Goal: Information Seeking & Learning: Compare options

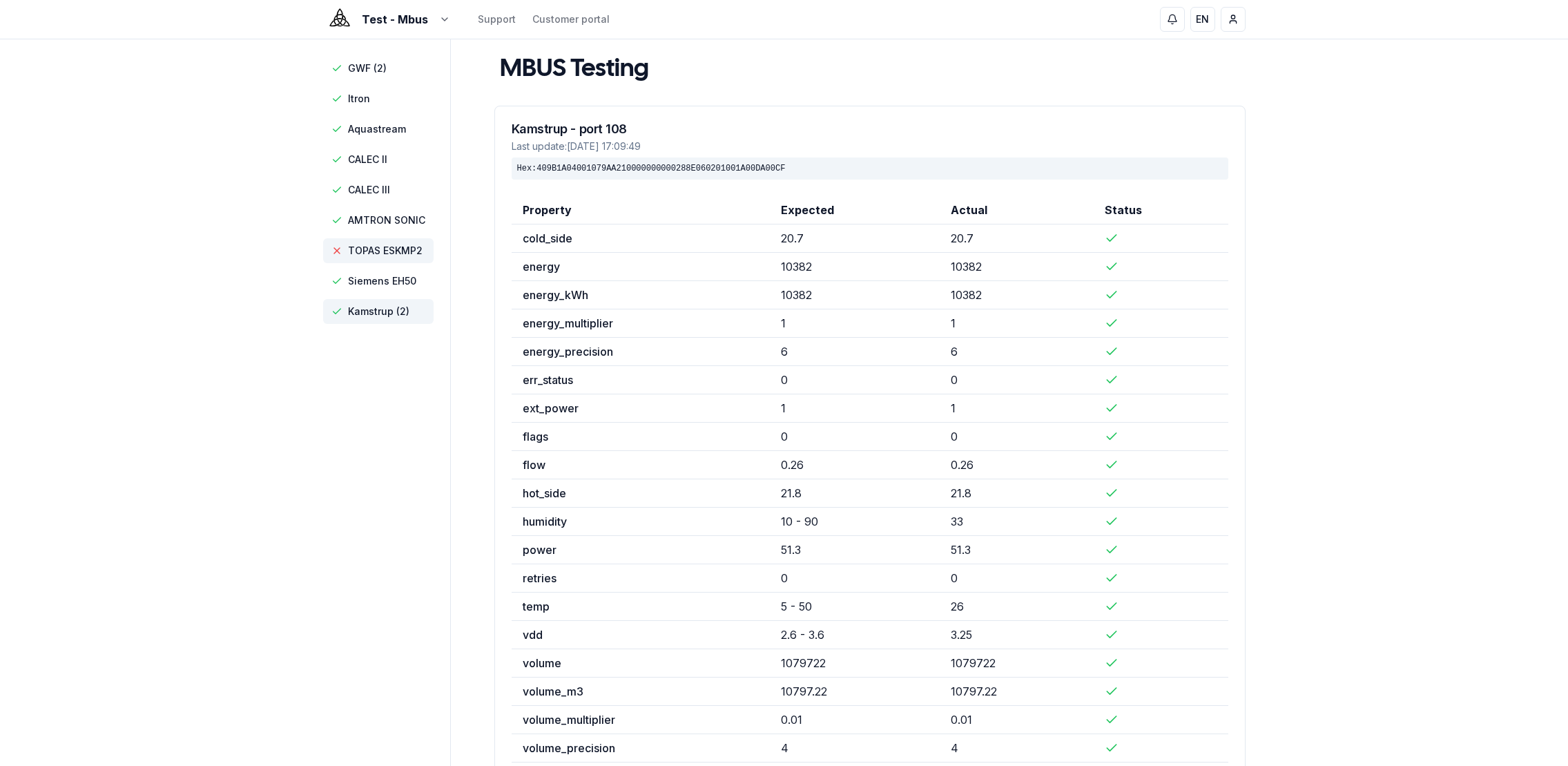
click at [389, 254] on span "TOPAS ESKMP2" at bounding box center [385, 250] width 75 height 14
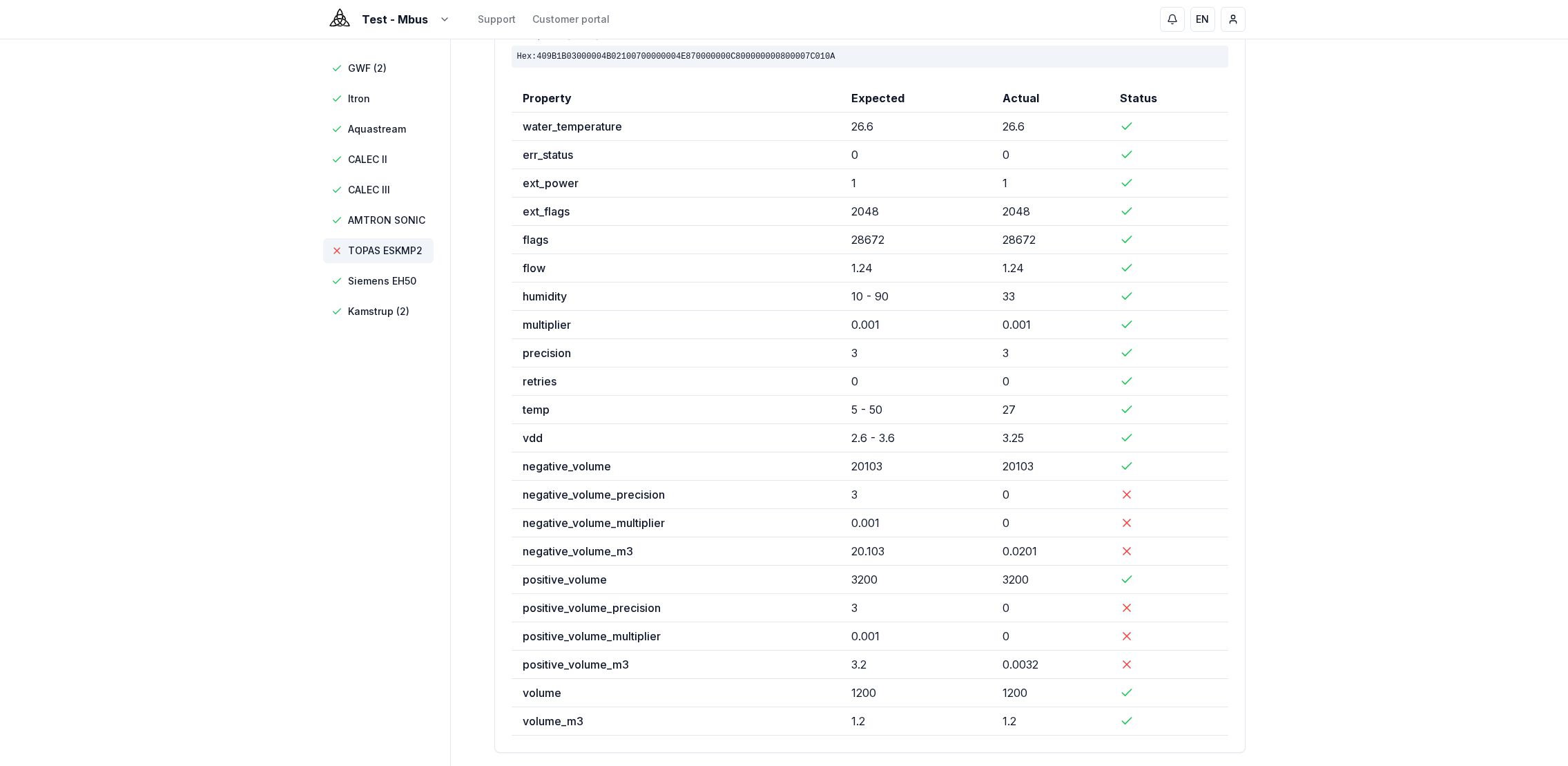
scroll to position [183, 0]
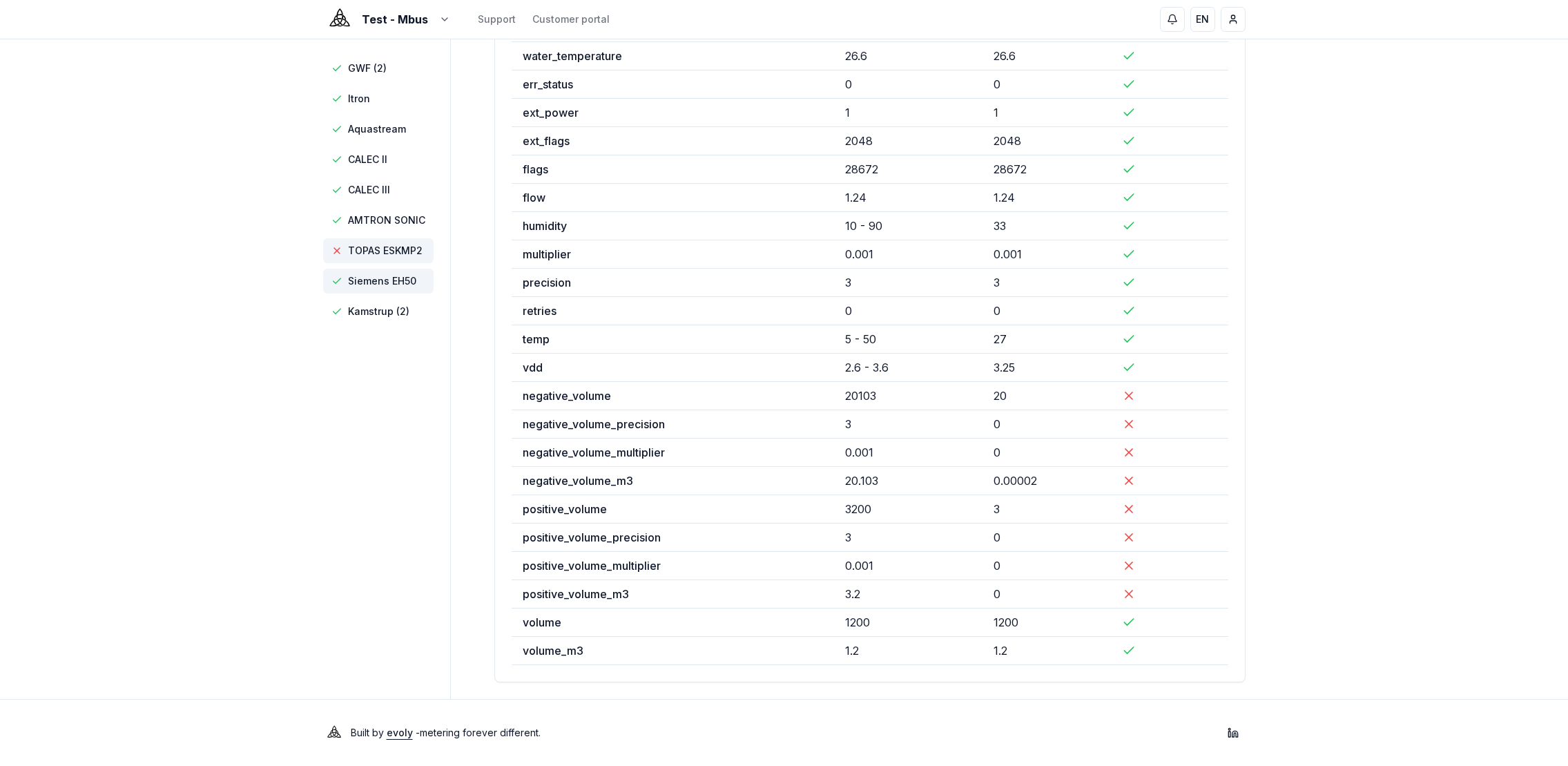
click at [359, 290] on span "Siemens EH50" at bounding box center [378, 281] width 111 height 25
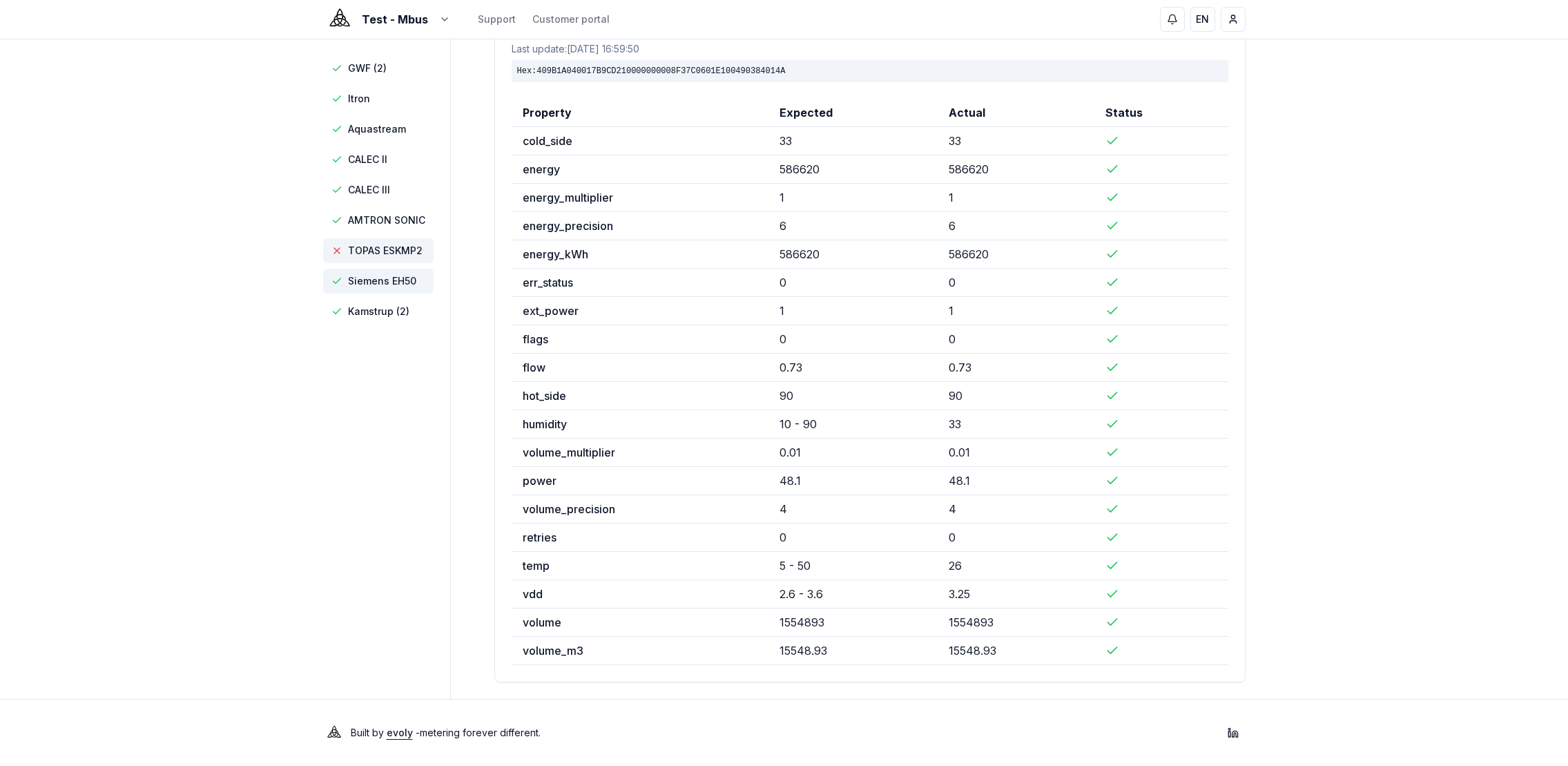
click at [370, 255] on span "TOPAS ESKMP2" at bounding box center [385, 250] width 75 height 14
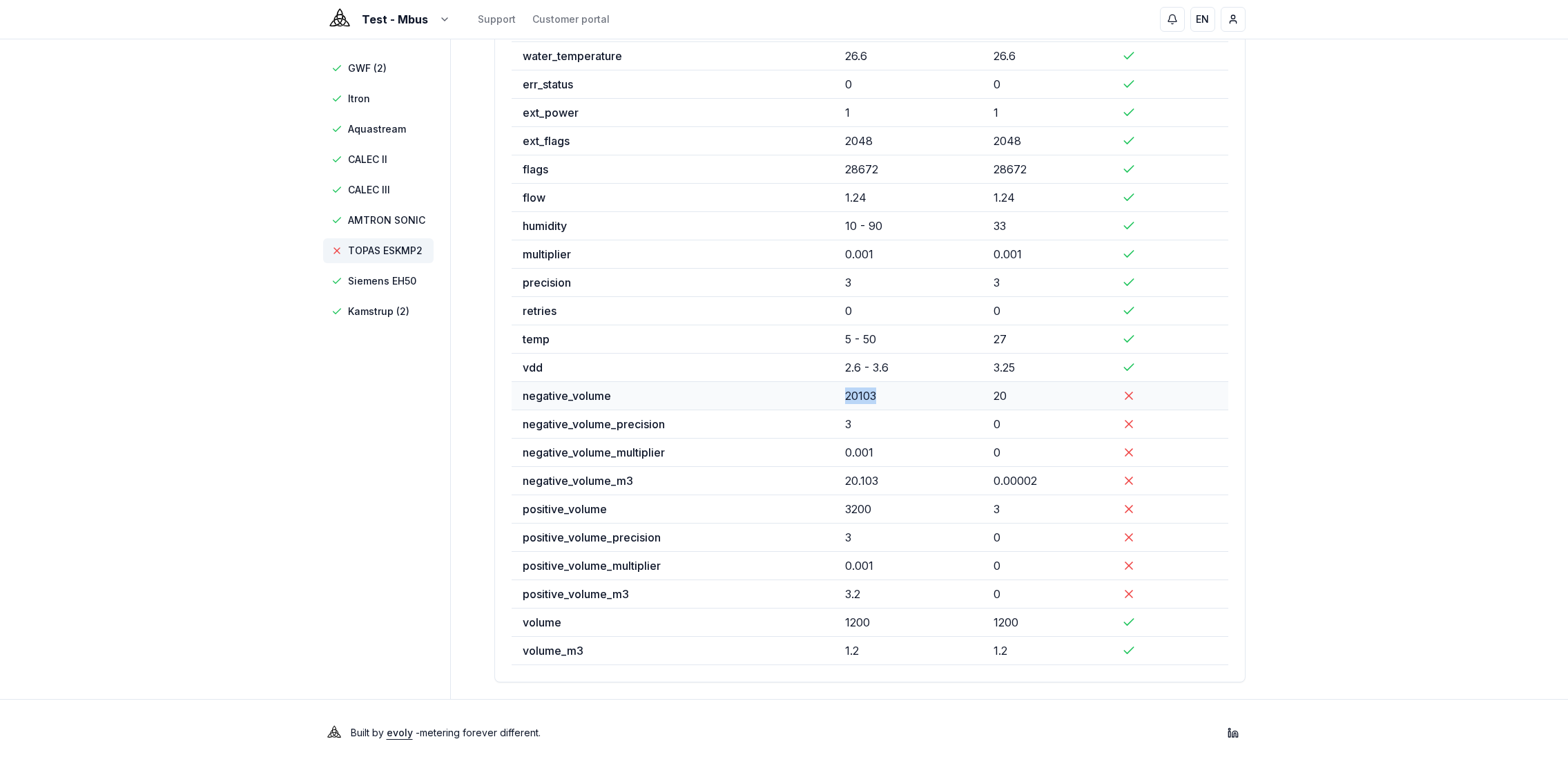
drag, startPoint x: 853, startPoint y: 397, endPoint x: 909, endPoint y: 395, distance: 56.0
click at [909, 395] on td "20103" at bounding box center [908, 396] width 148 height 29
click at [376, 285] on span "Siemens EH50" at bounding box center [382, 281] width 68 height 14
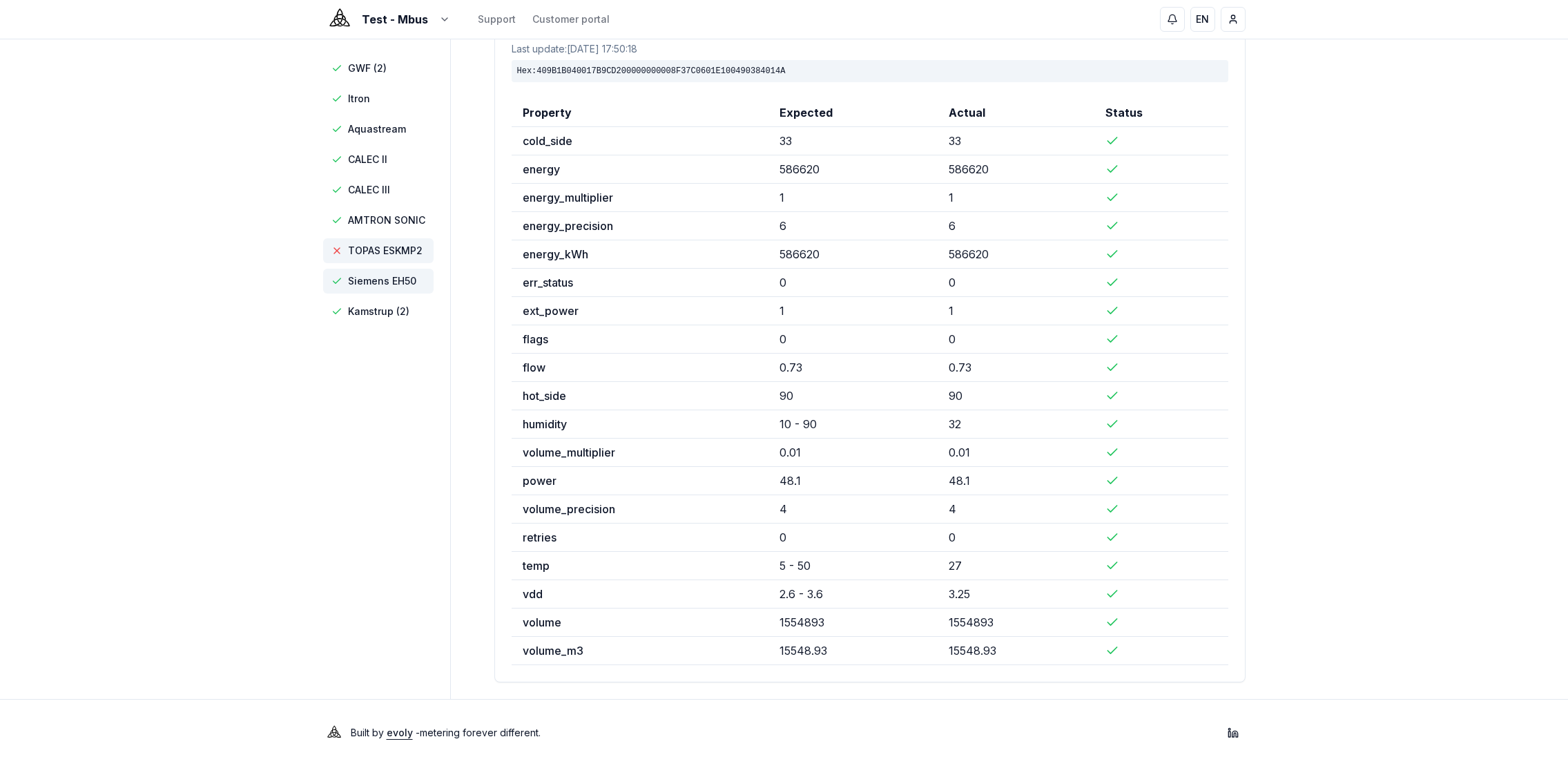
click at [374, 249] on span "TOPAS ESKMP2" at bounding box center [385, 250] width 75 height 14
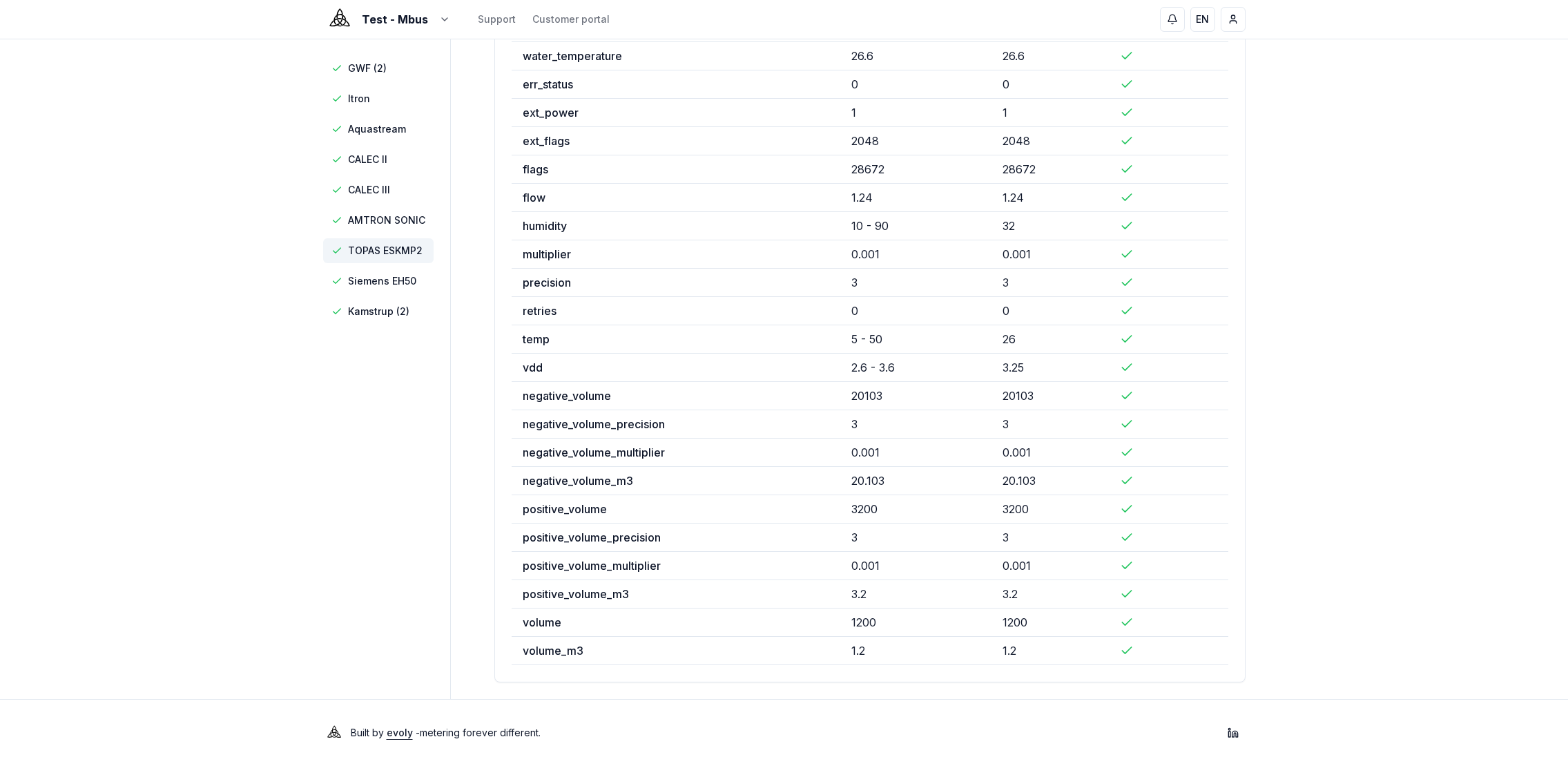
click at [388, 252] on span "TOPAS ESKMP2" at bounding box center [385, 250] width 75 height 14
click at [375, 225] on span "AMTRON SONIC" at bounding box center [386, 220] width 77 height 14
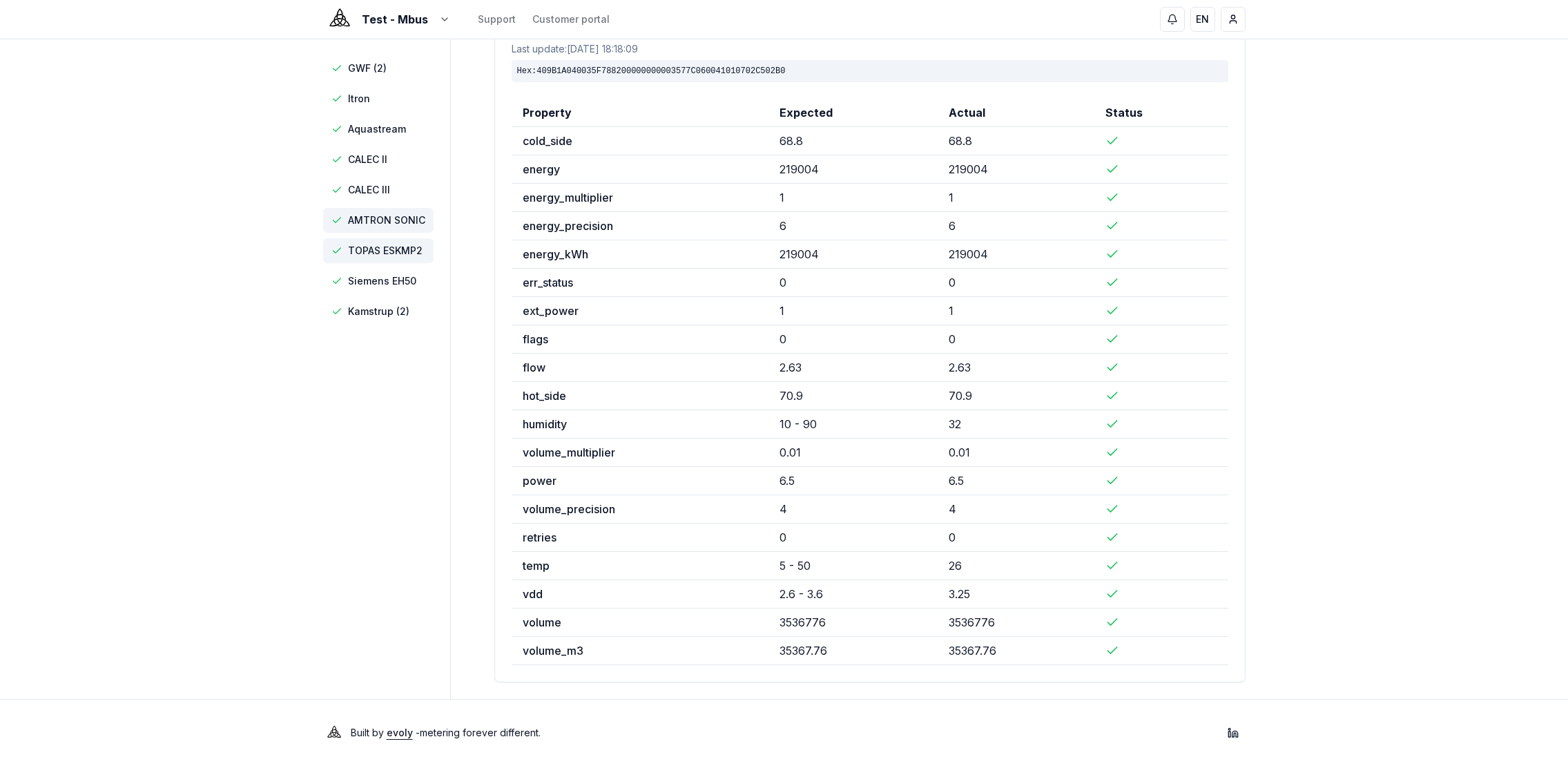
click at [389, 245] on span "TOPAS ESKMP2" at bounding box center [385, 250] width 75 height 14
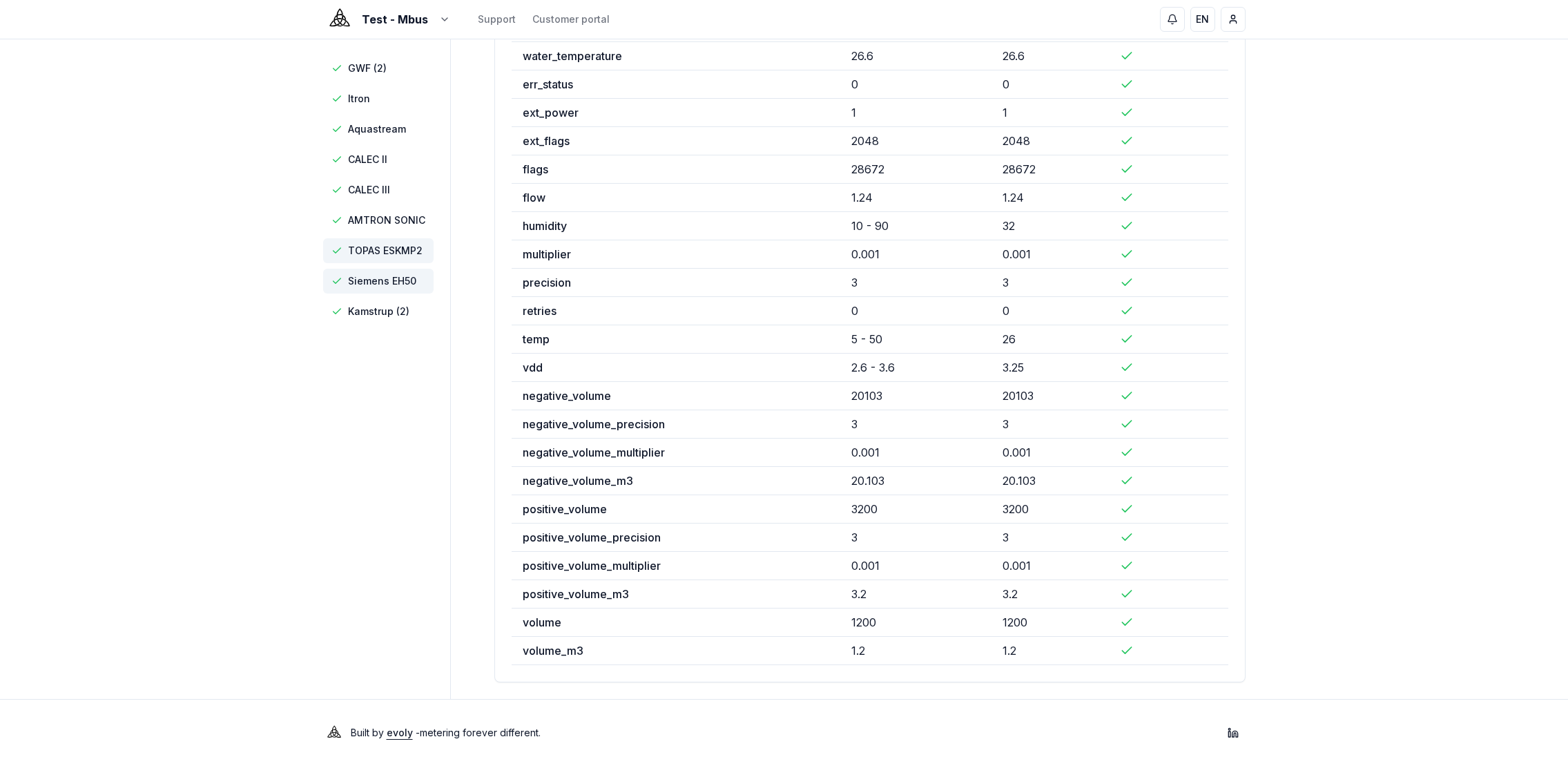
click at [388, 287] on span "Siemens EH50" at bounding box center [382, 281] width 68 height 14
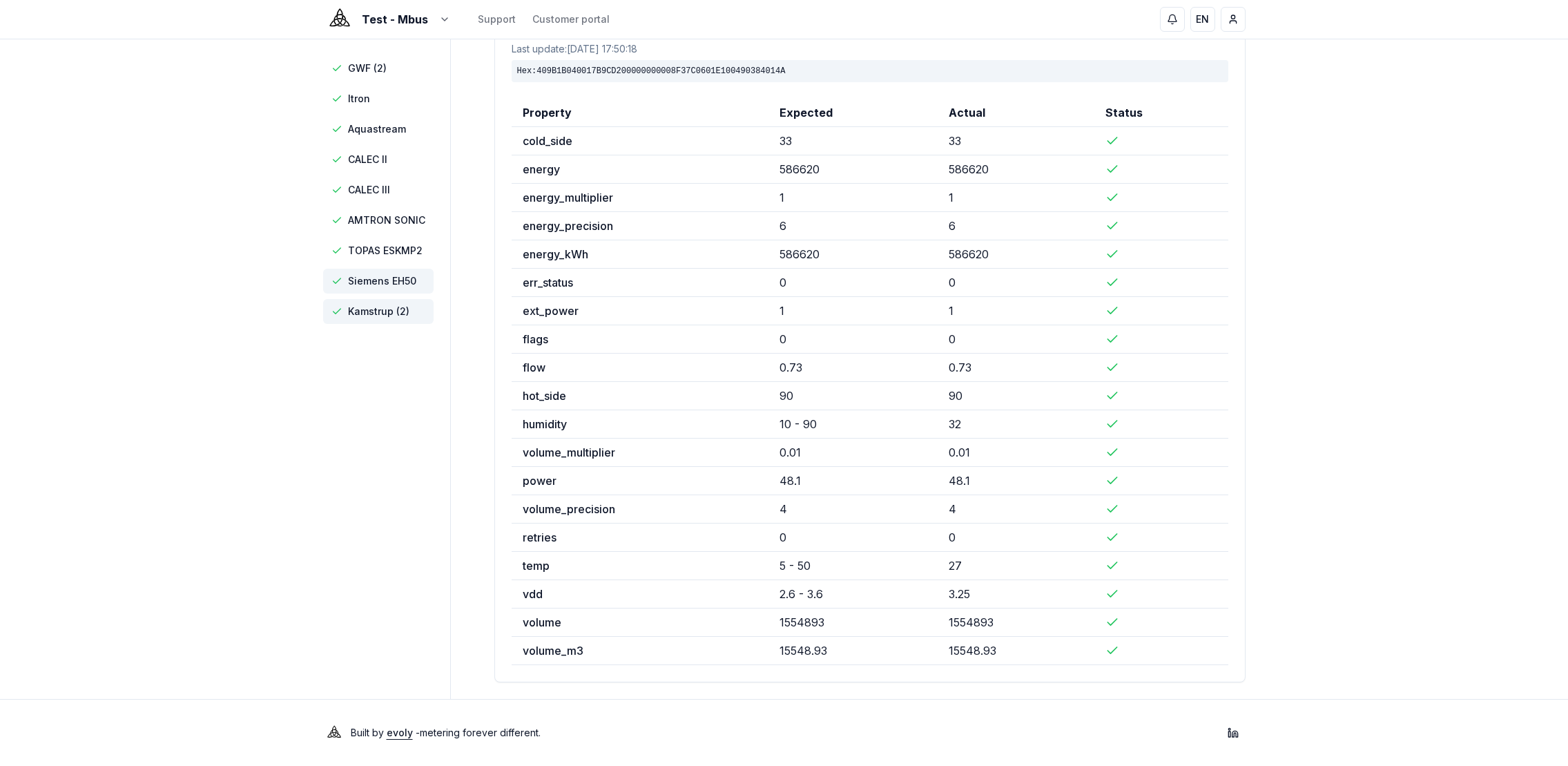
click at [389, 317] on span "Kamstrup (2)" at bounding box center [378, 311] width 62 height 14
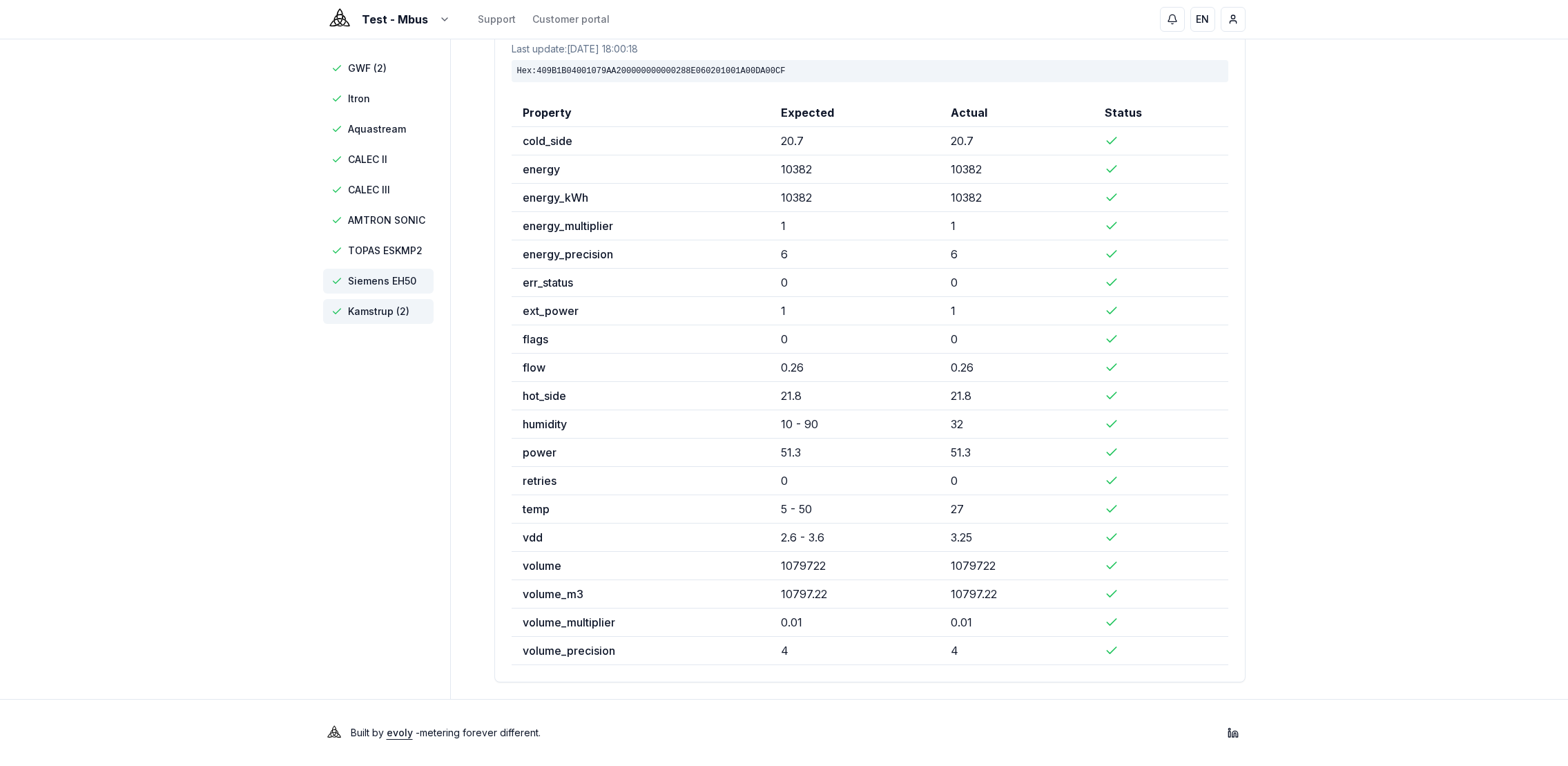
click at [390, 284] on span "Siemens EH50" at bounding box center [382, 281] width 68 height 14
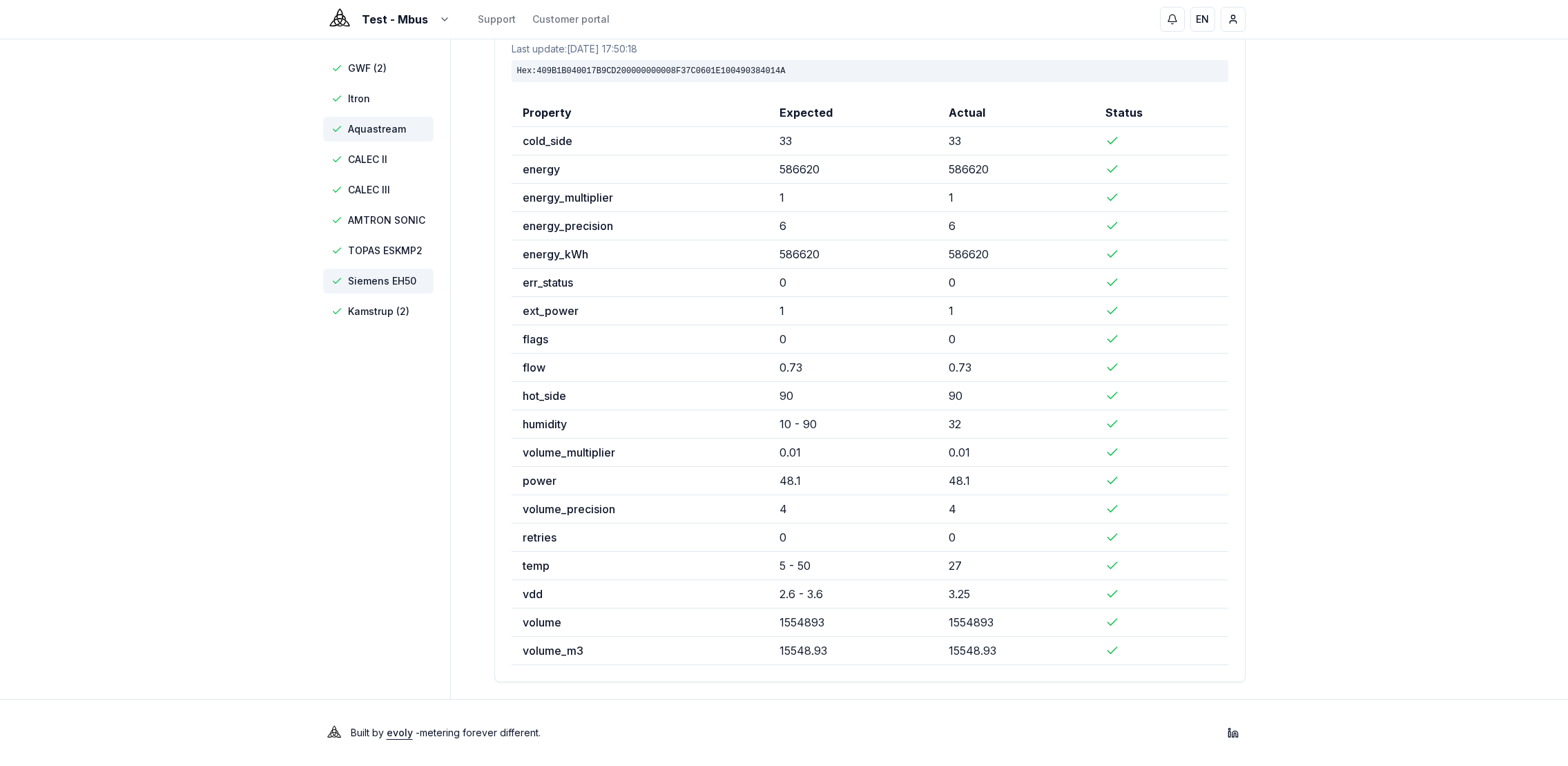
click at [395, 130] on span "Aquastream" at bounding box center [376, 129] width 58 height 14
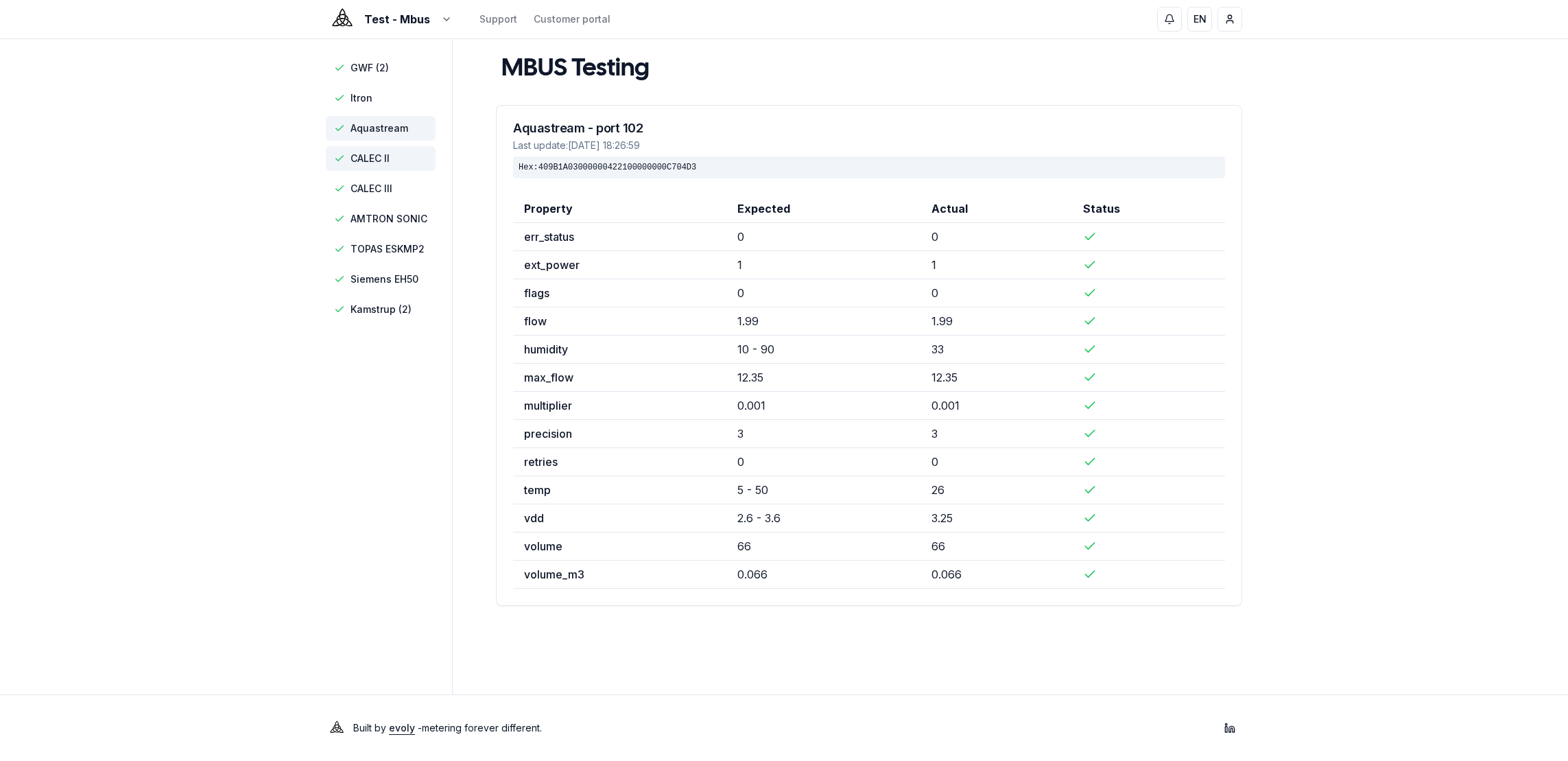
click at [379, 155] on span "CALEC II" at bounding box center [370, 158] width 39 height 14
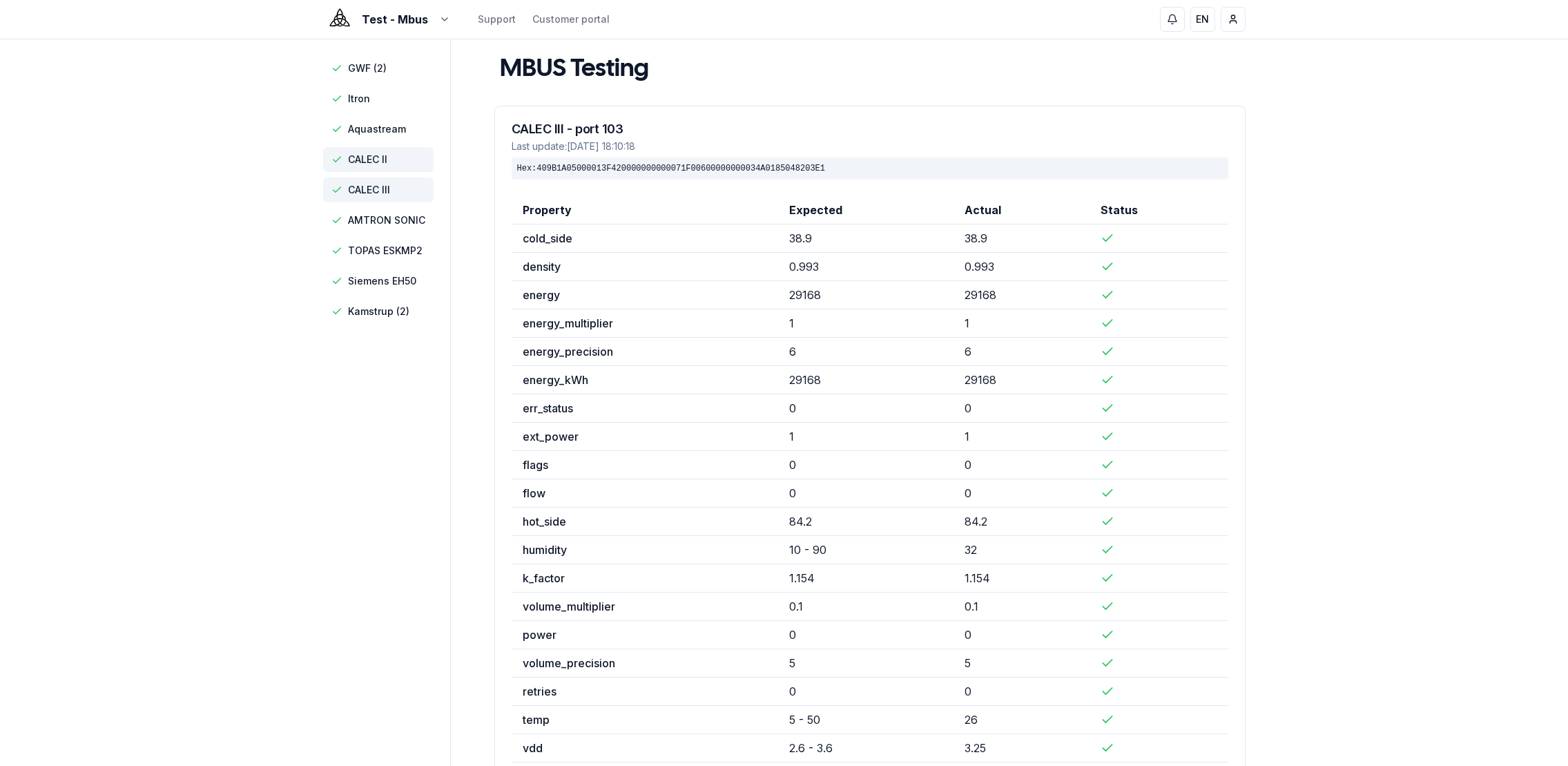
click at [384, 197] on span "CALEC III" at bounding box center [378, 189] width 111 height 25
click at [386, 155] on span "CALEC II" at bounding box center [367, 159] width 40 height 14
click at [378, 193] on span "CALEC III" at bounding box center [369, 189] width 42 height 14
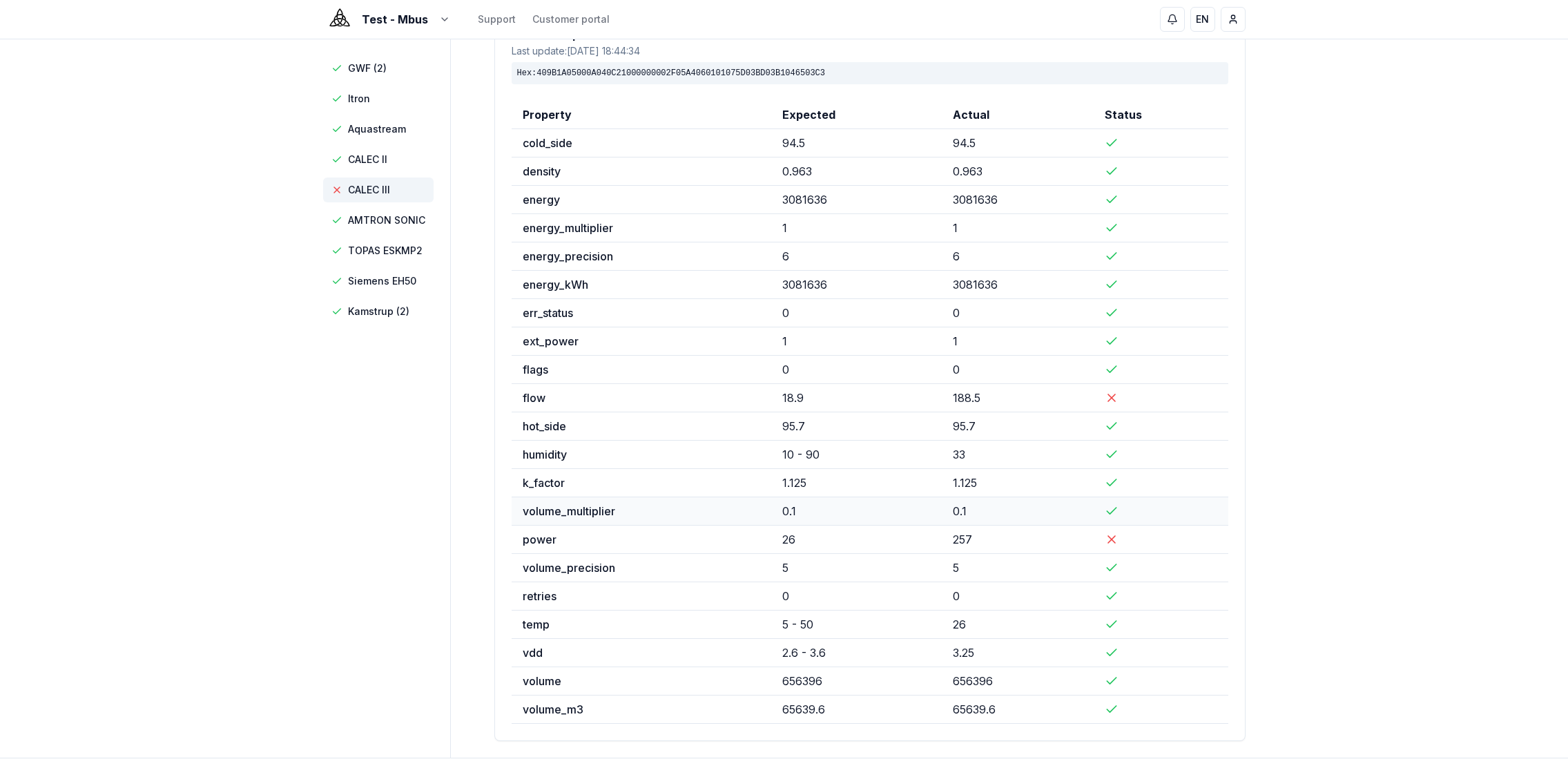
scroll to position [154, 0]
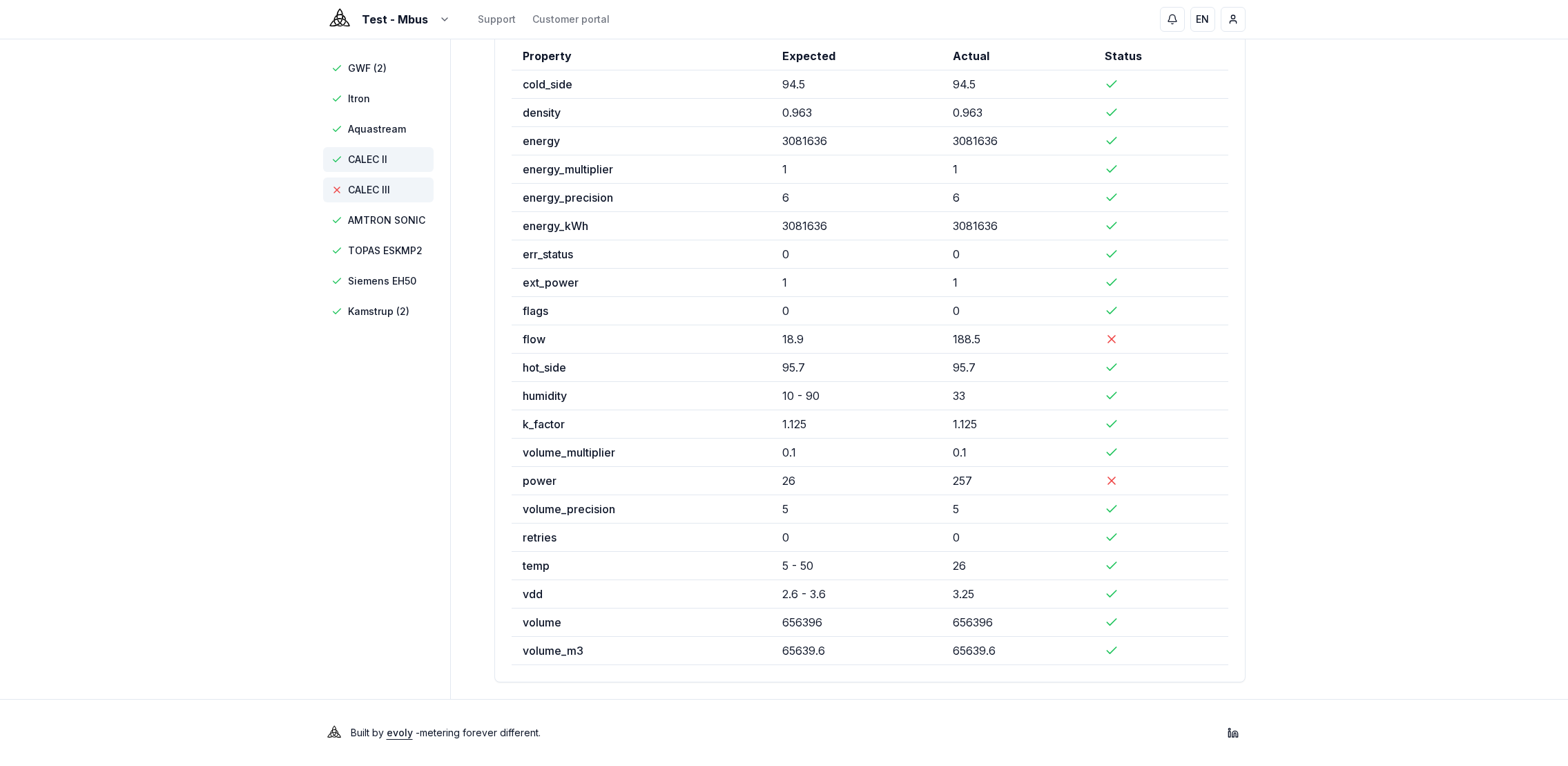
click at [369, 152] on span "CALEC II" at bounding box center [367, 159] width 40 height 14
click at [382, 186] on span "CALEC III" at bounding box center [369, 189] width 42 height 14
click at [368, 150] on span "CALEC II" at bounding box center [378, 159] width 111 height 25
click at [381, 194] on span "CALEC III" at bounding box center [369, 189] width 42 height 14
click at [387, 221] on span "AMTRON SONIC" at bounding box center [386, 220] width 77 height 14
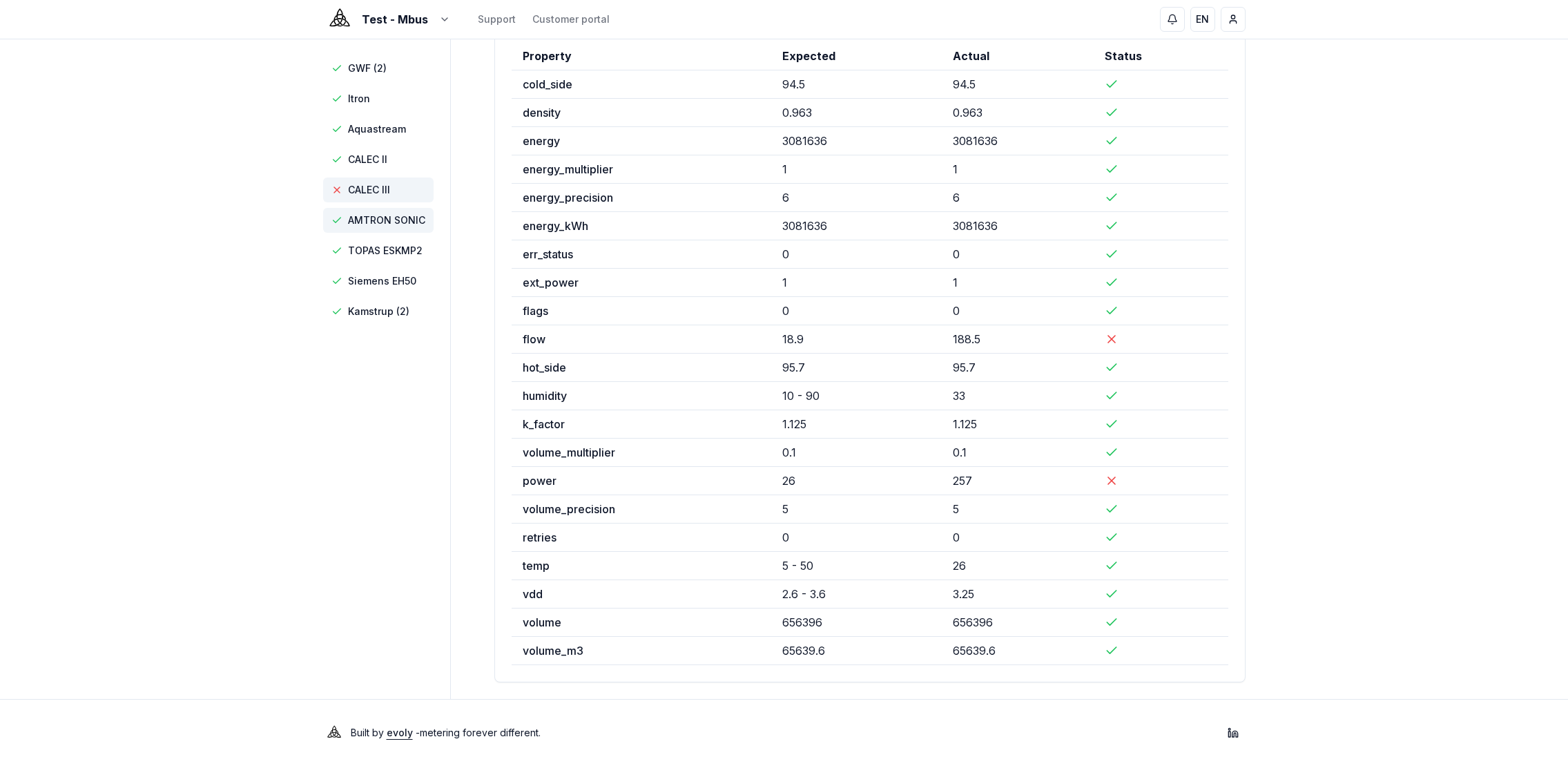
scroll to position [98, 0]
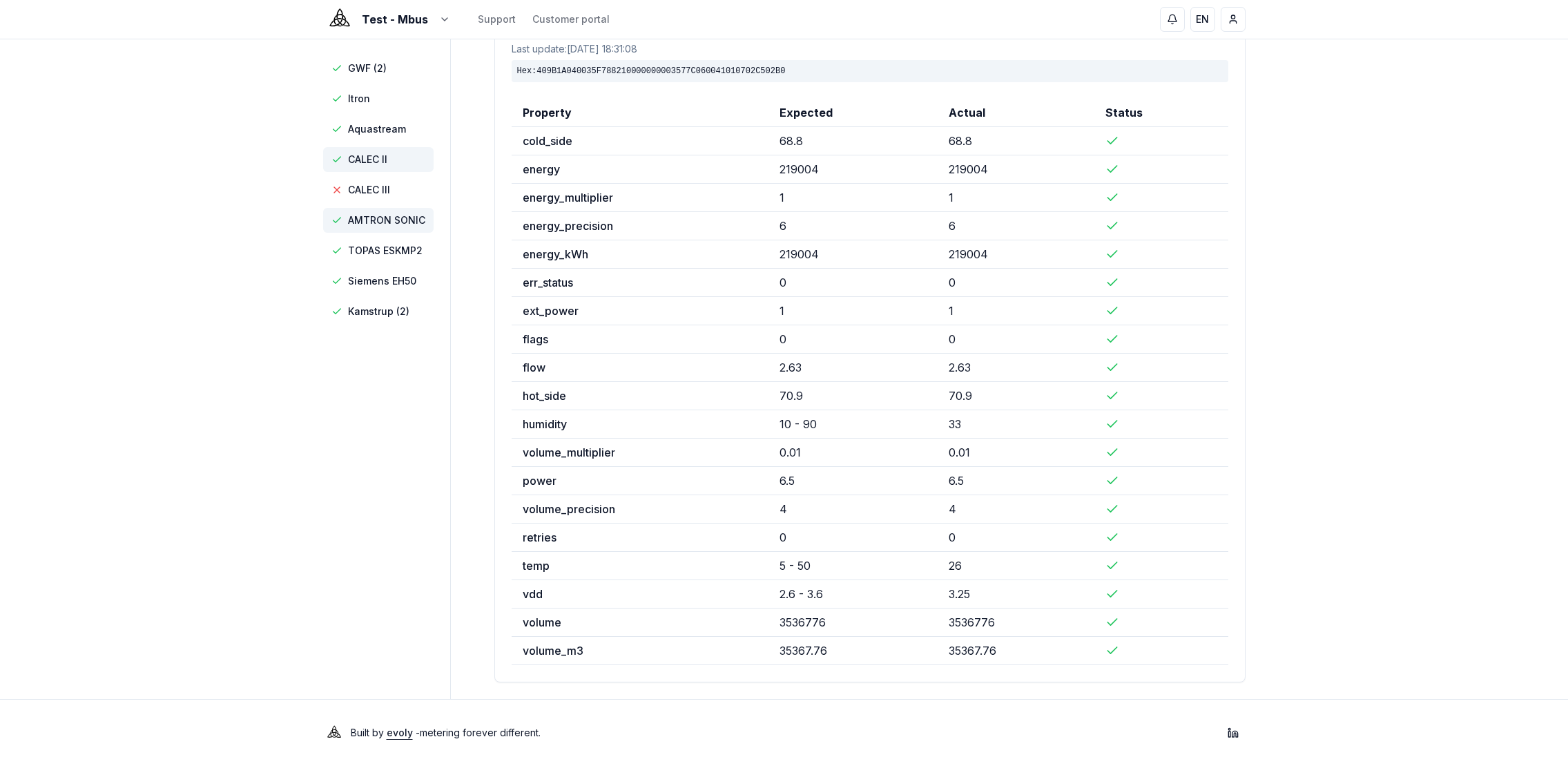
click at [386, 151] on span "CALEC II" at bounding box center [378, 159] width 111 height 25
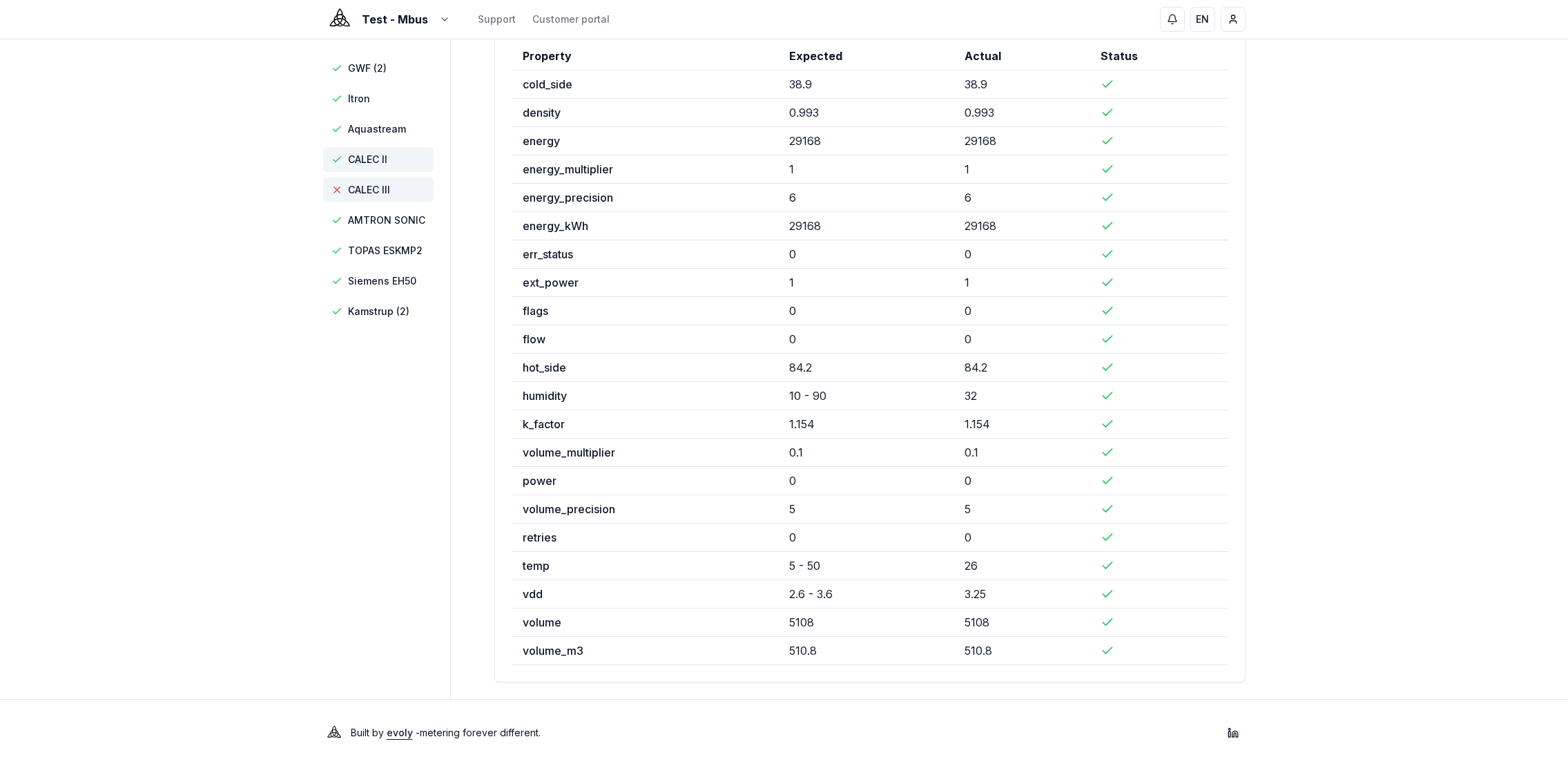
click at [386, 188] on span "CALEC III" at bounding box center [369, 189] width 42 height 14
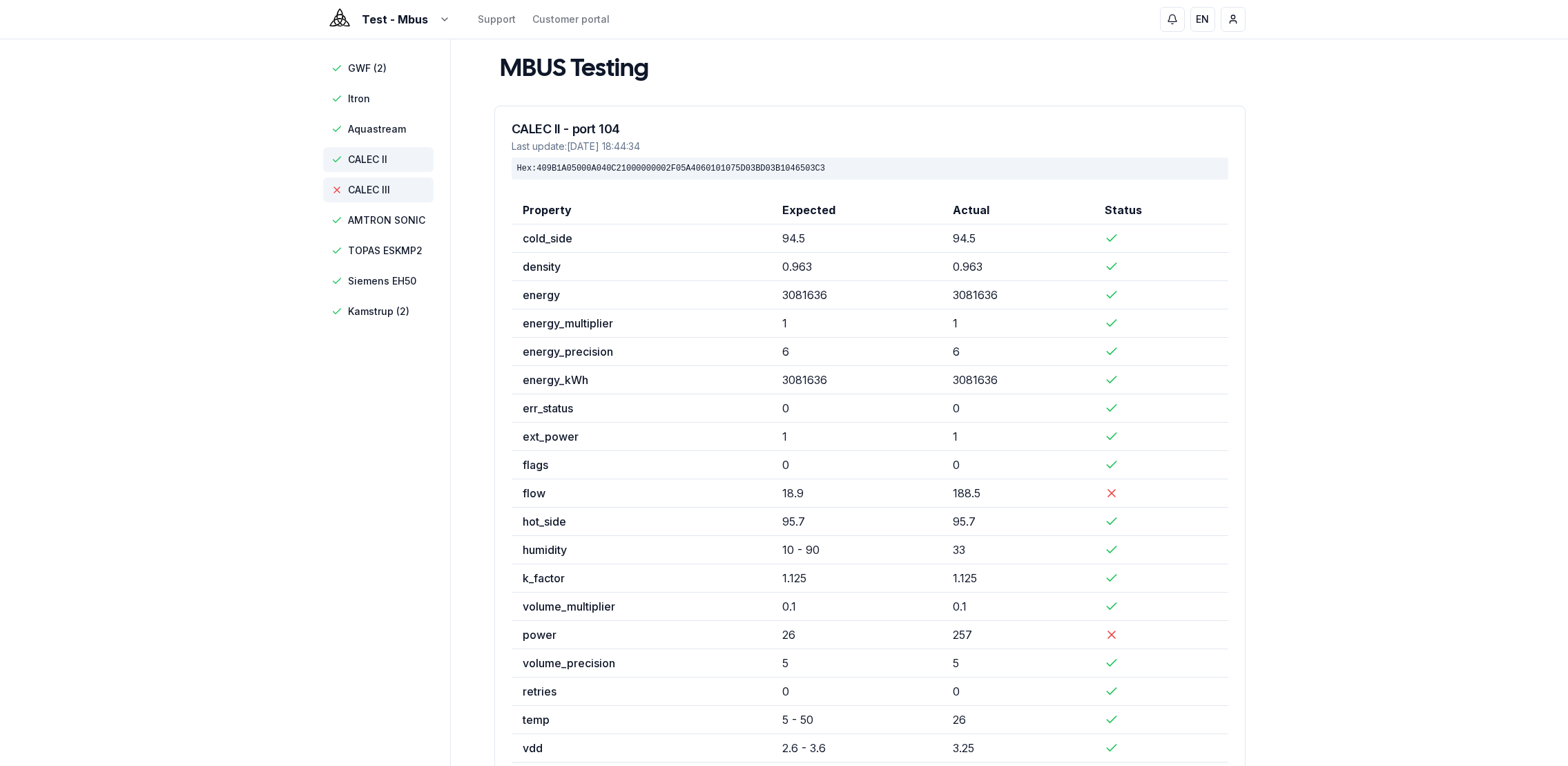
click at [369, 151] on span "CALEC II" at bounding box center [378, 159] width 111 height 25
click at [370, 188] on span "CALEC III" at bounding box center [369, 189] width 42 height 14
click at [391, 192] on span "CALEC III" at bounding box center [378, 189] width 111 height 25
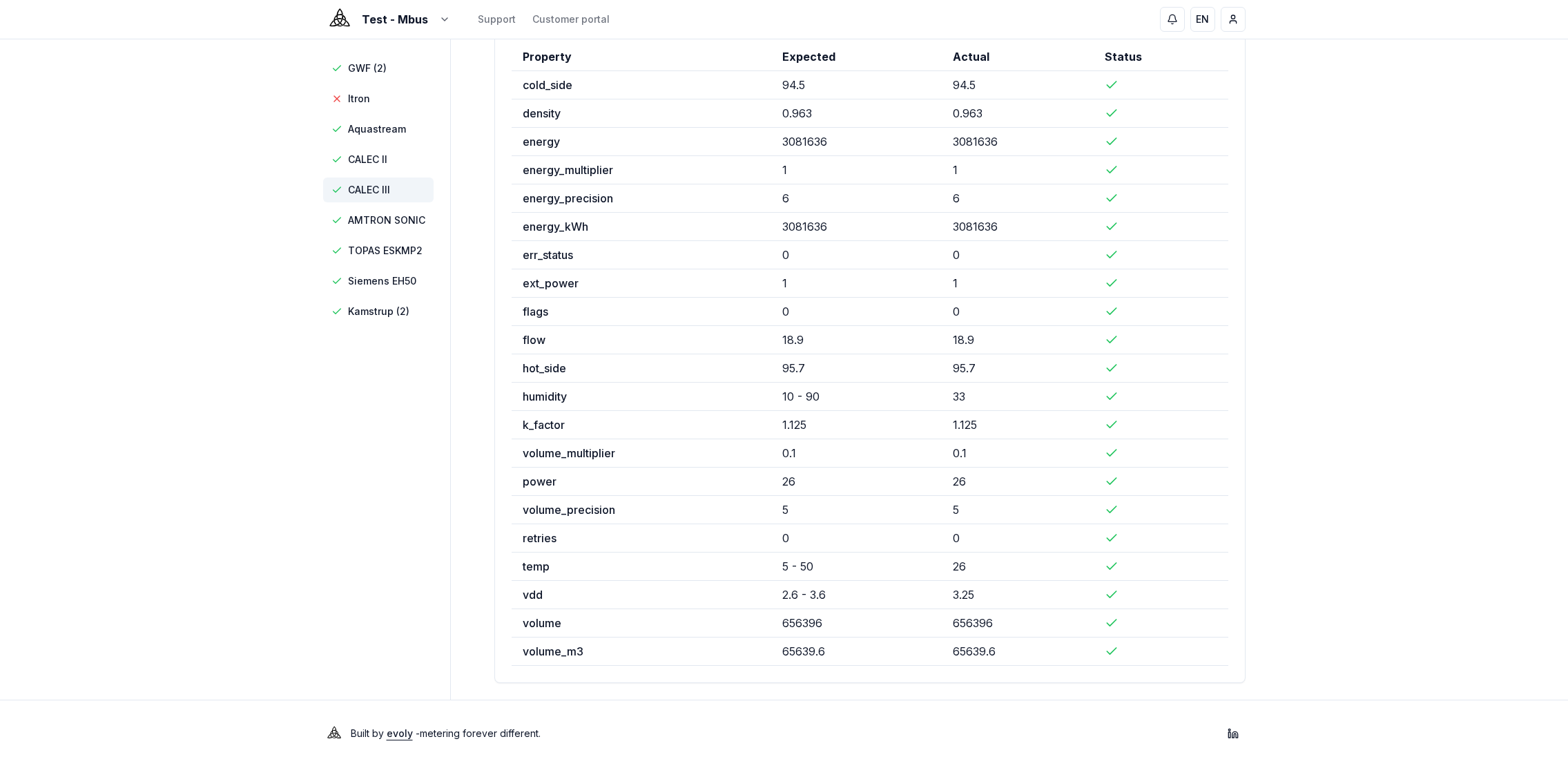
scroll to position [154, 0]
click at [370, 308] on span "Kamstrup (2)" at bounding box center [378, 311] width 62 height 14
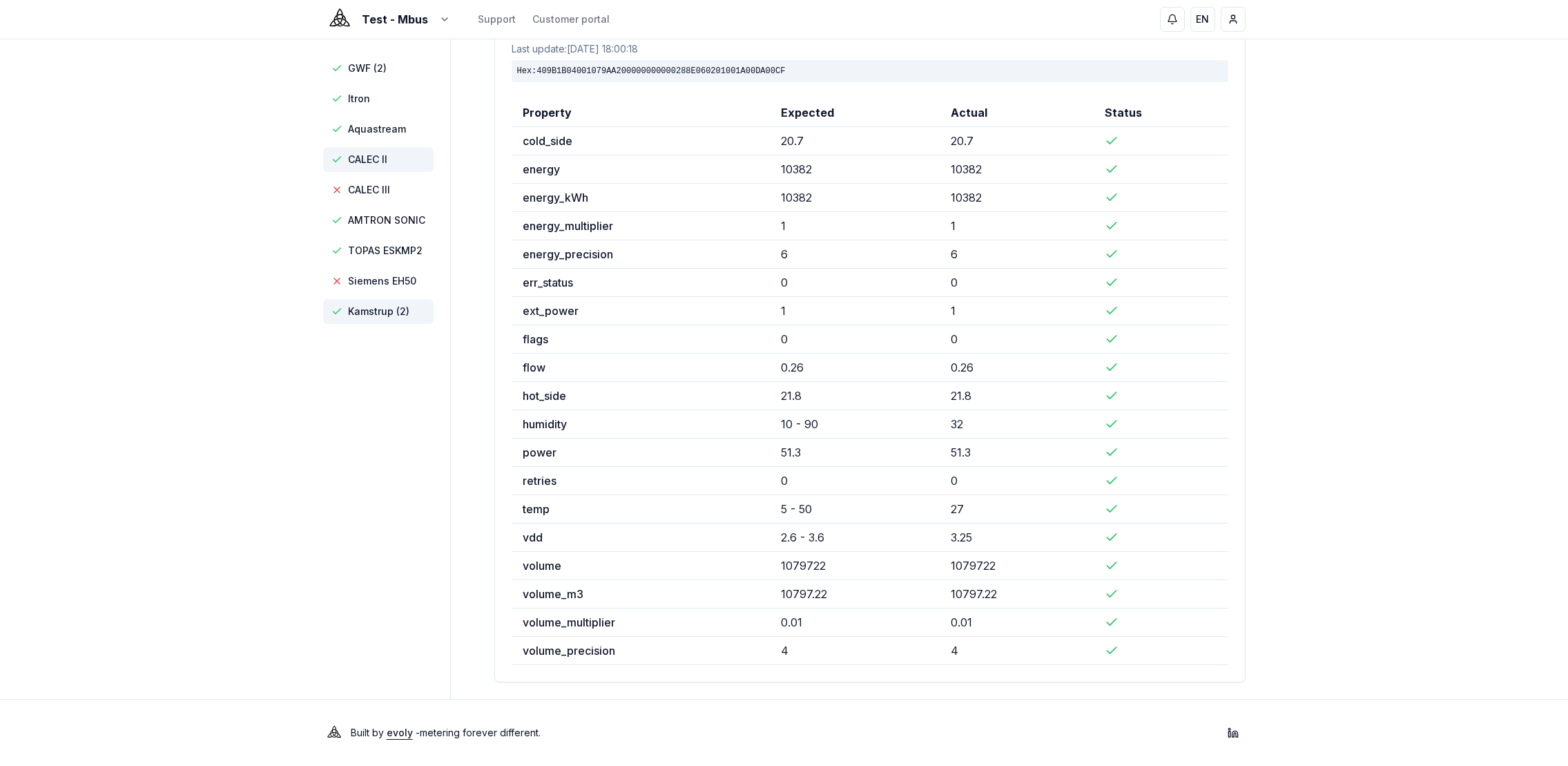
click at [369, 160] on span "CALEC II" at bounding box center [367, 159] width 40 height 14
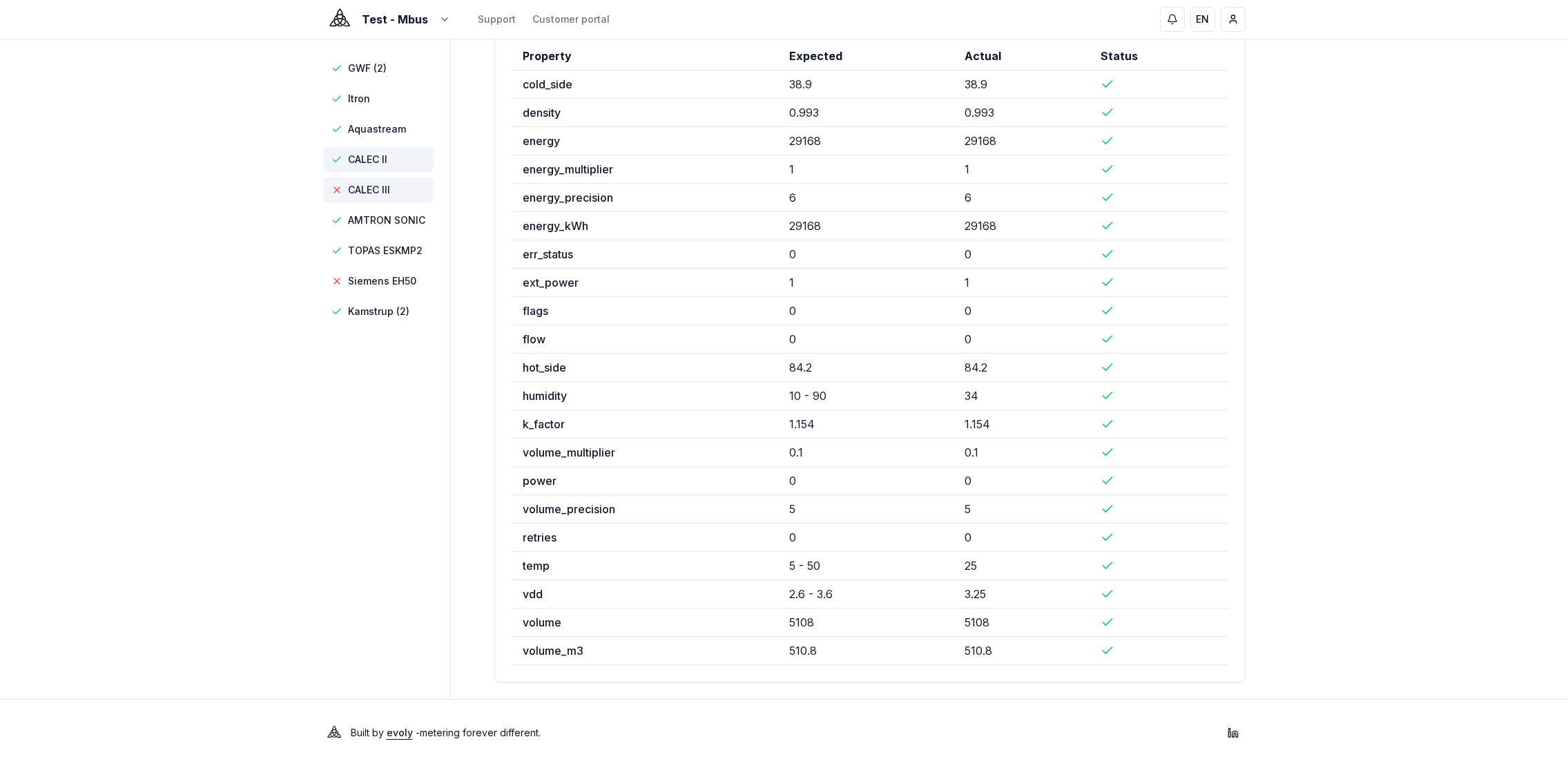
click at [375, 187] on span "CALEC III" at bounding box center [369, 189] width 42 height 14
click at [391, 275] on span "Siemens EH50" at bounding box center [382, 281] width 68 height 14
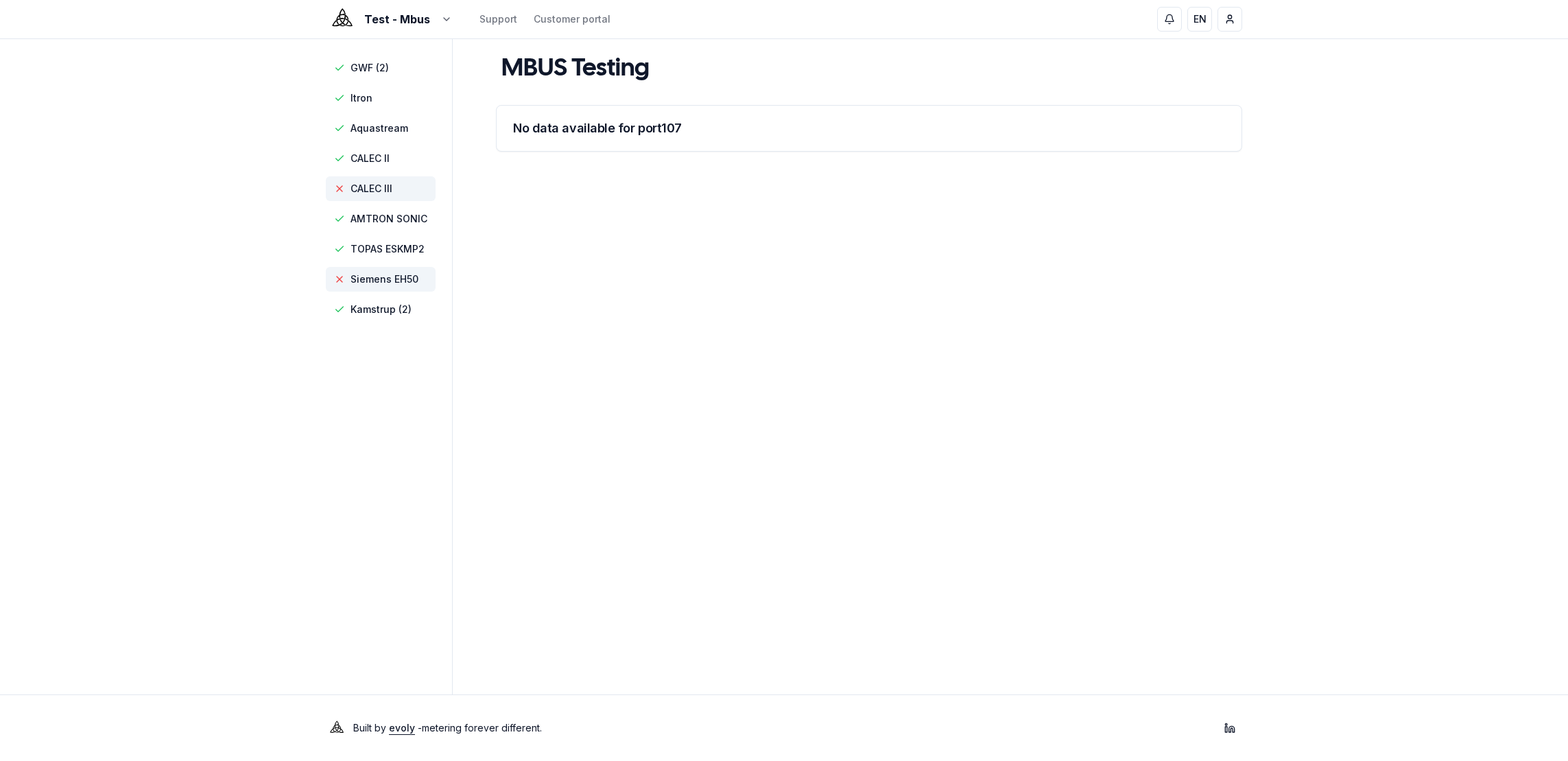
click at [380, 194] on span "CALEC III" at bounding box center [372, 188] width 42 height 14
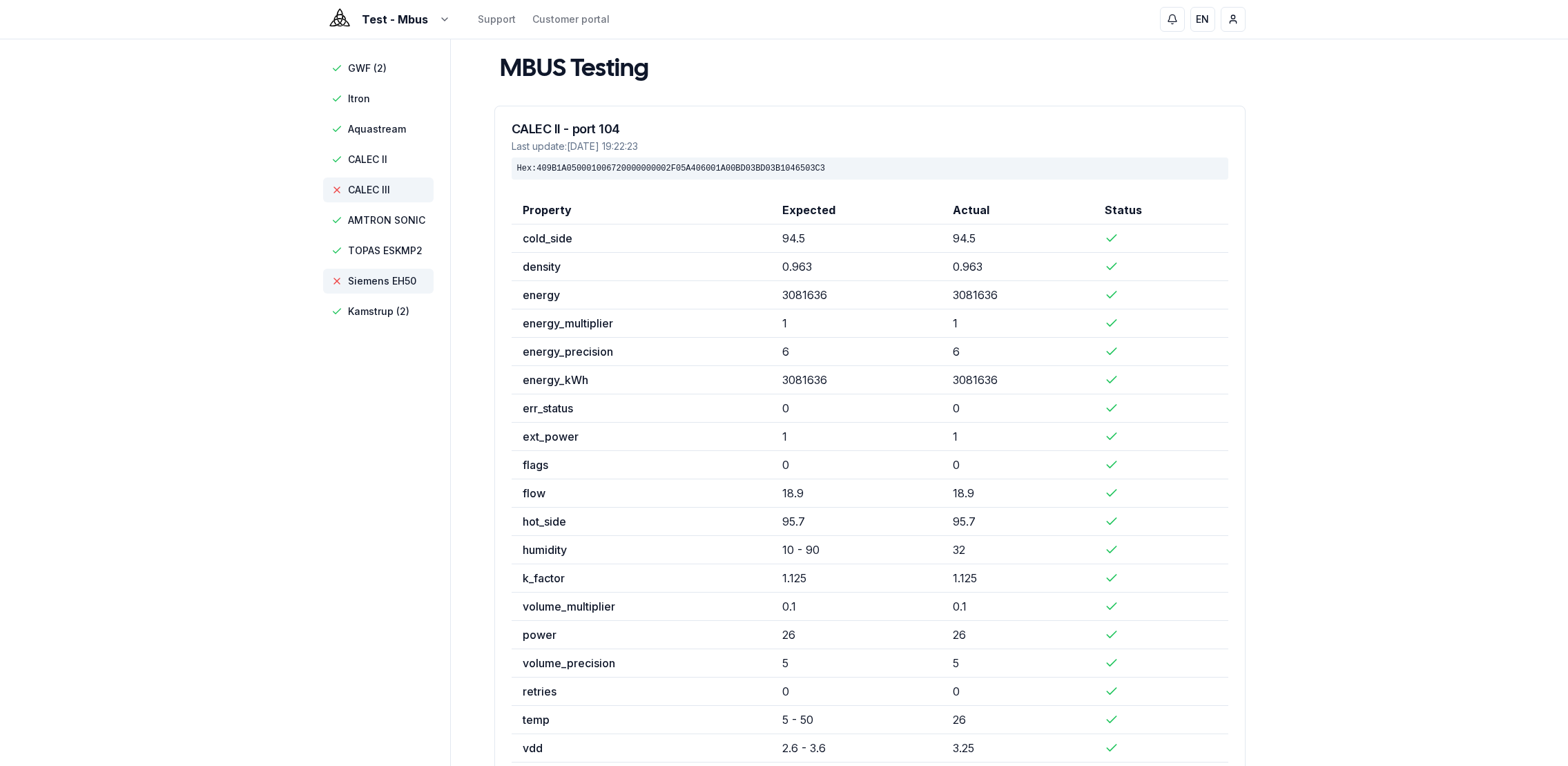
click at [375, 286] on span "Siemens EH50" at bounding box center [382, 281] width 68 height 14
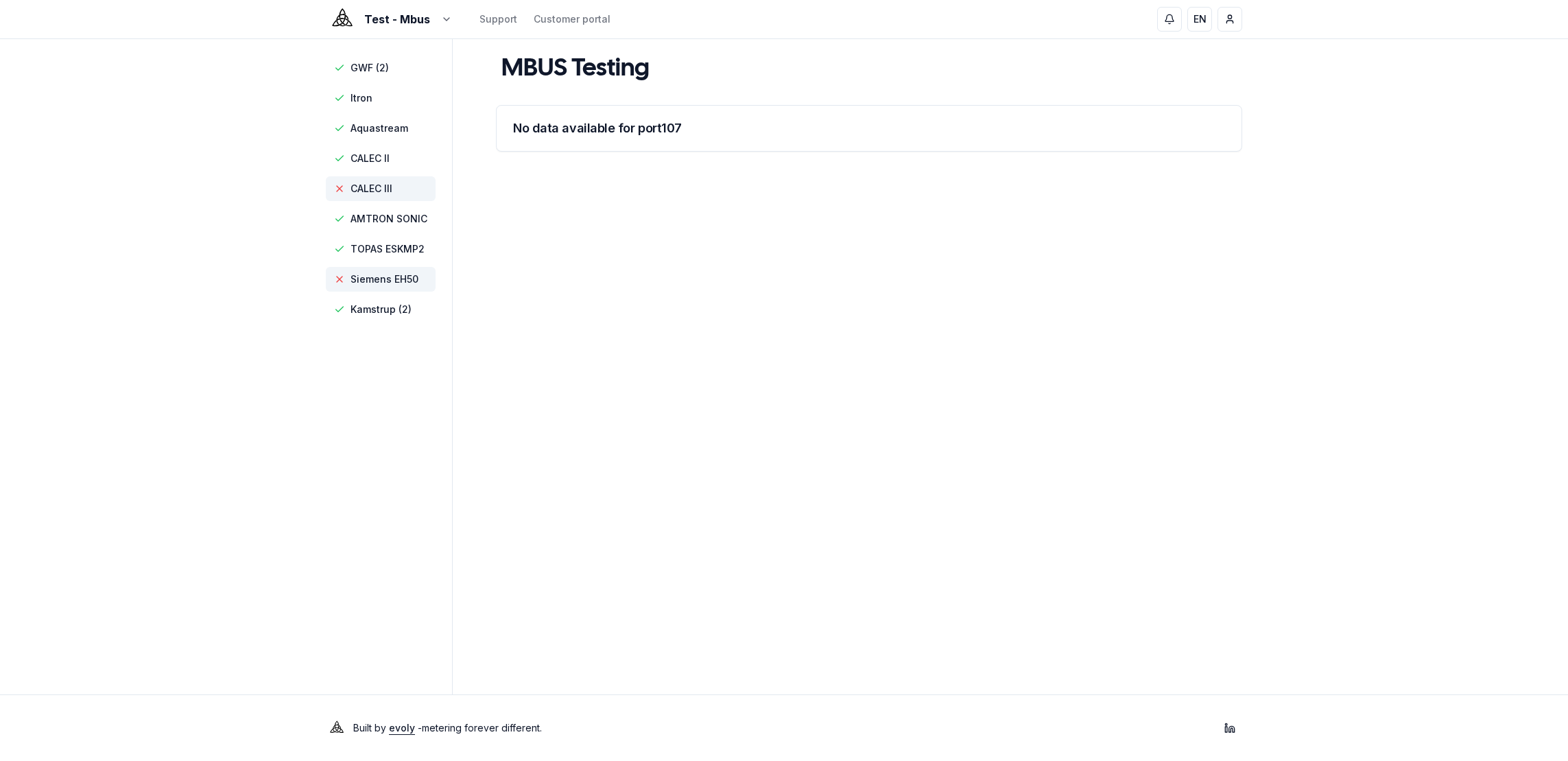
drag, startPoint x: 378, startPoint y: 191, endPoint x: 385, endPoint y: 195, distance: 8.1
click at [378, 191] on span "CALEC III" at bounding box center [372, 188] width 42 height 14
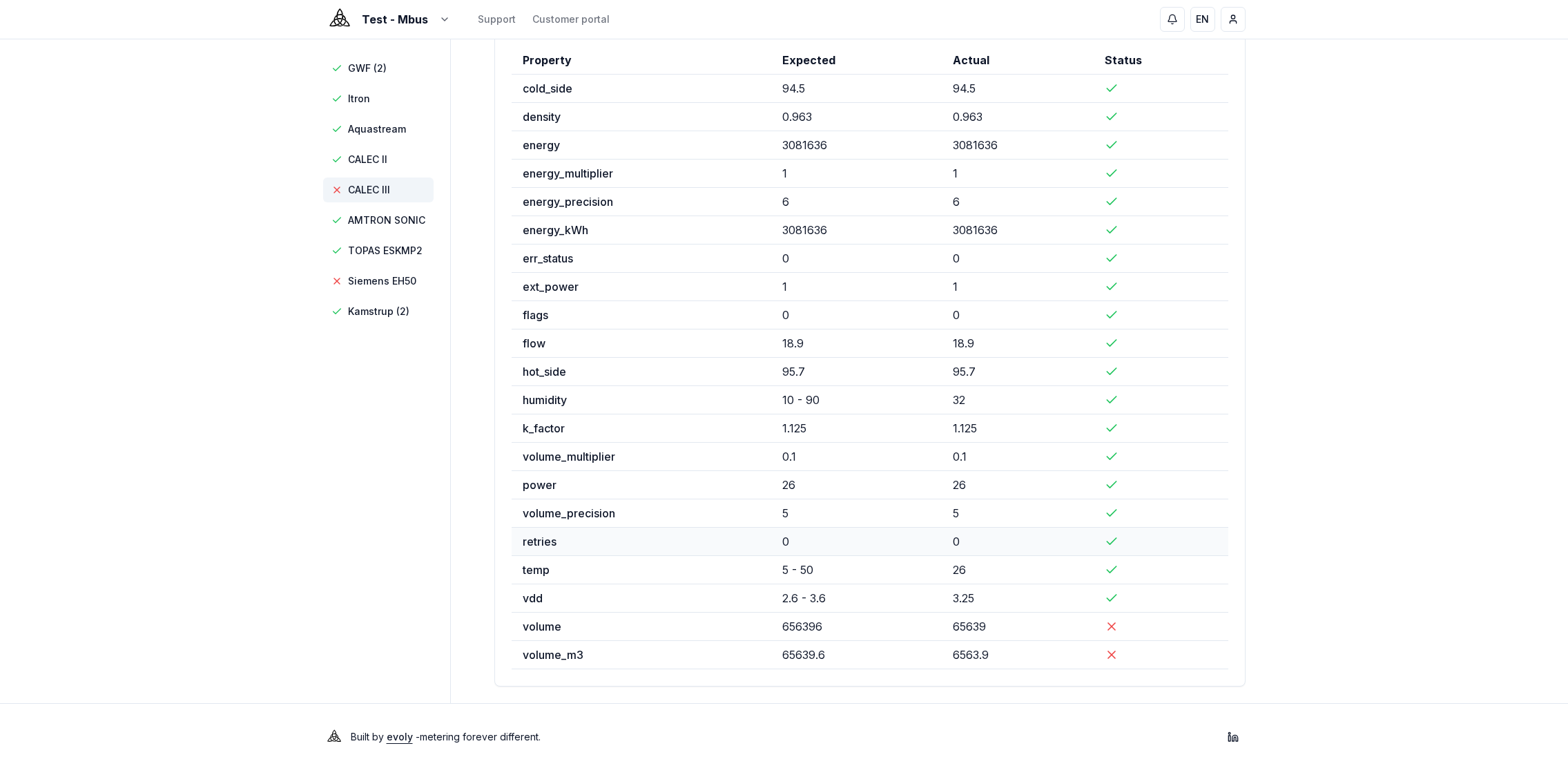
scroll to position [154, 0]
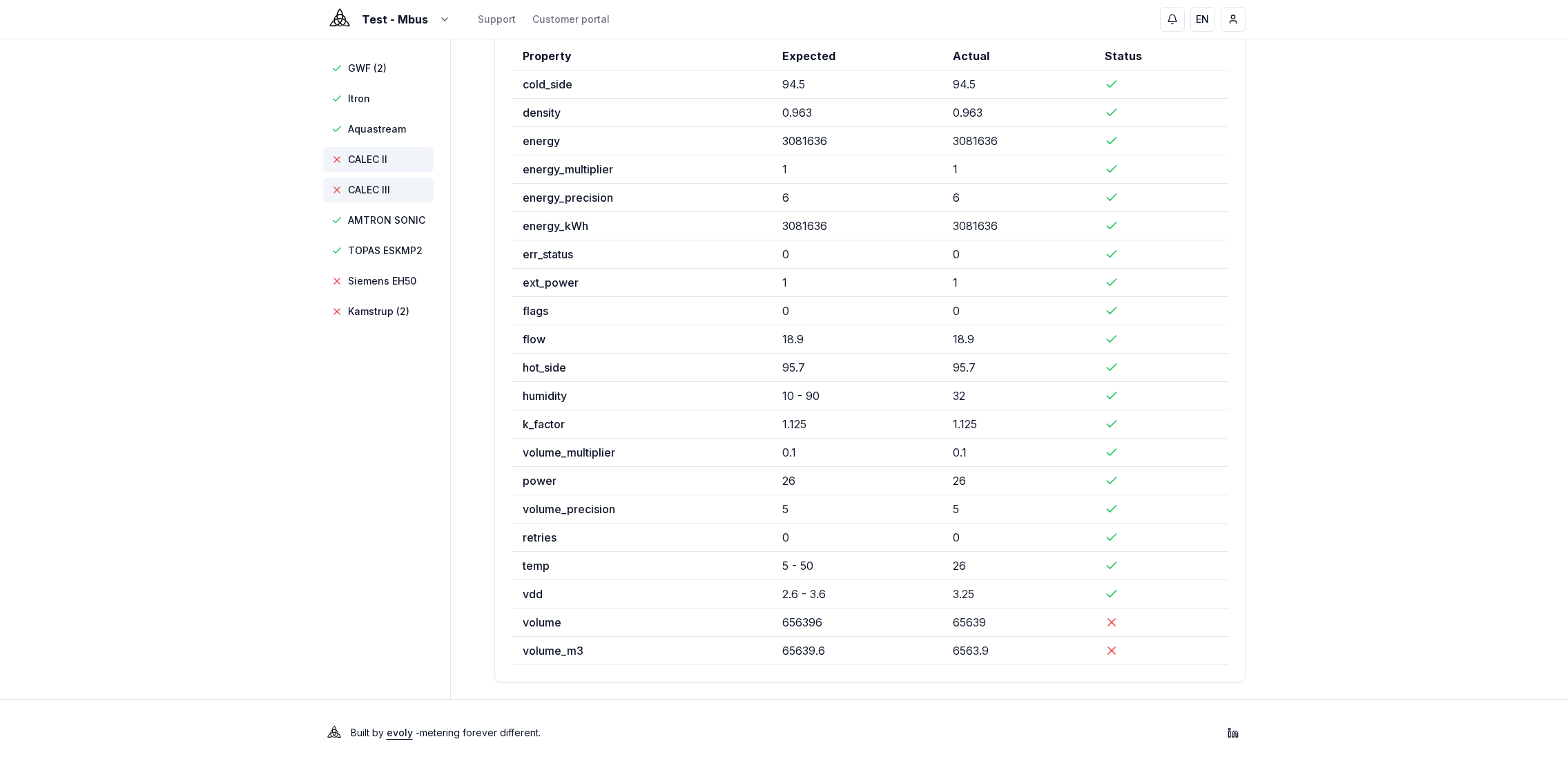
click at [359, 162] on span "CALEC II" at bounding box center [367, 159] width 40 height 14
click at [379, 67] on span "GWF (2)" at bounding box center [367, 68] width 39 height 14
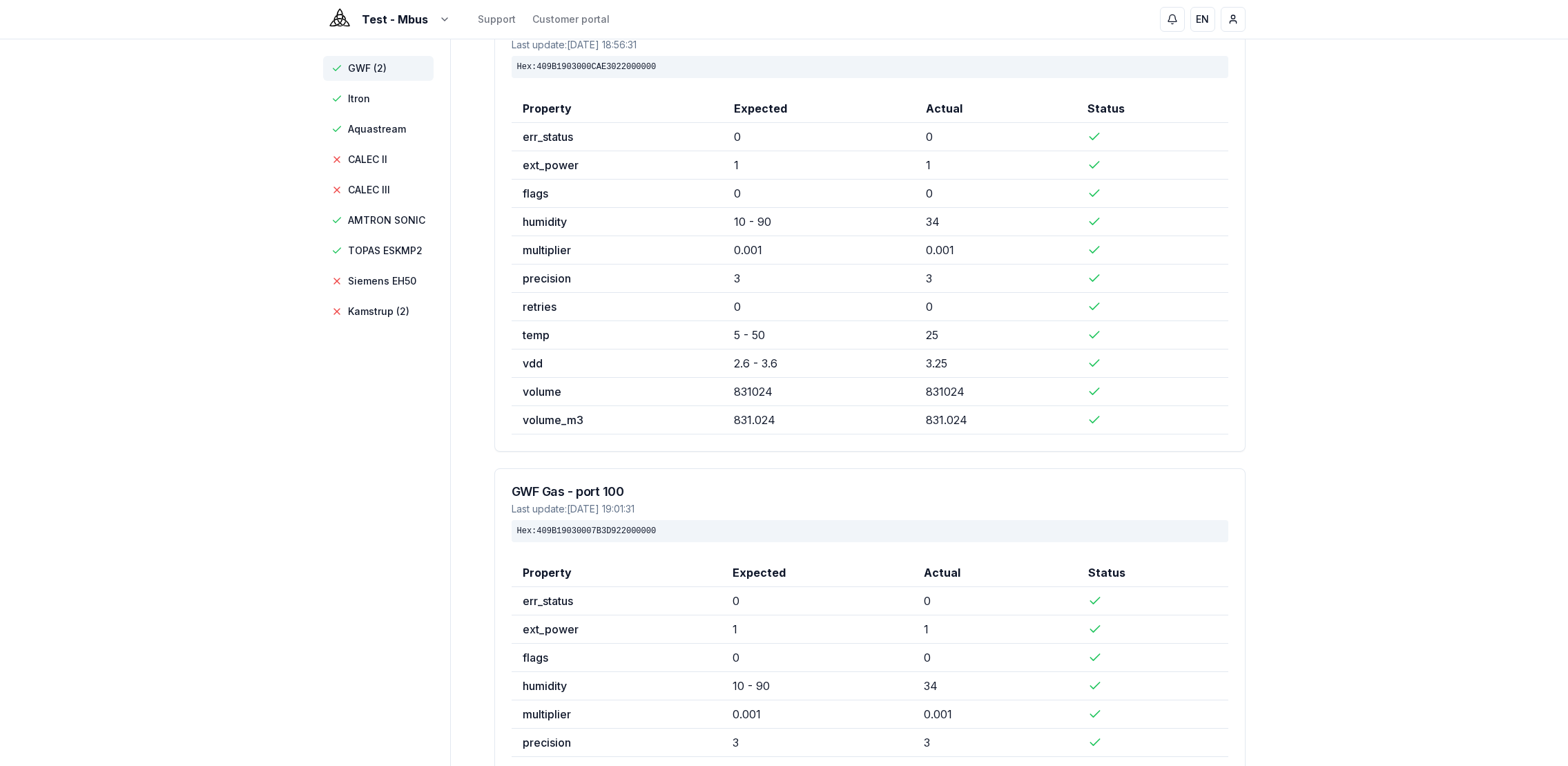
scroll to position [94, 0]
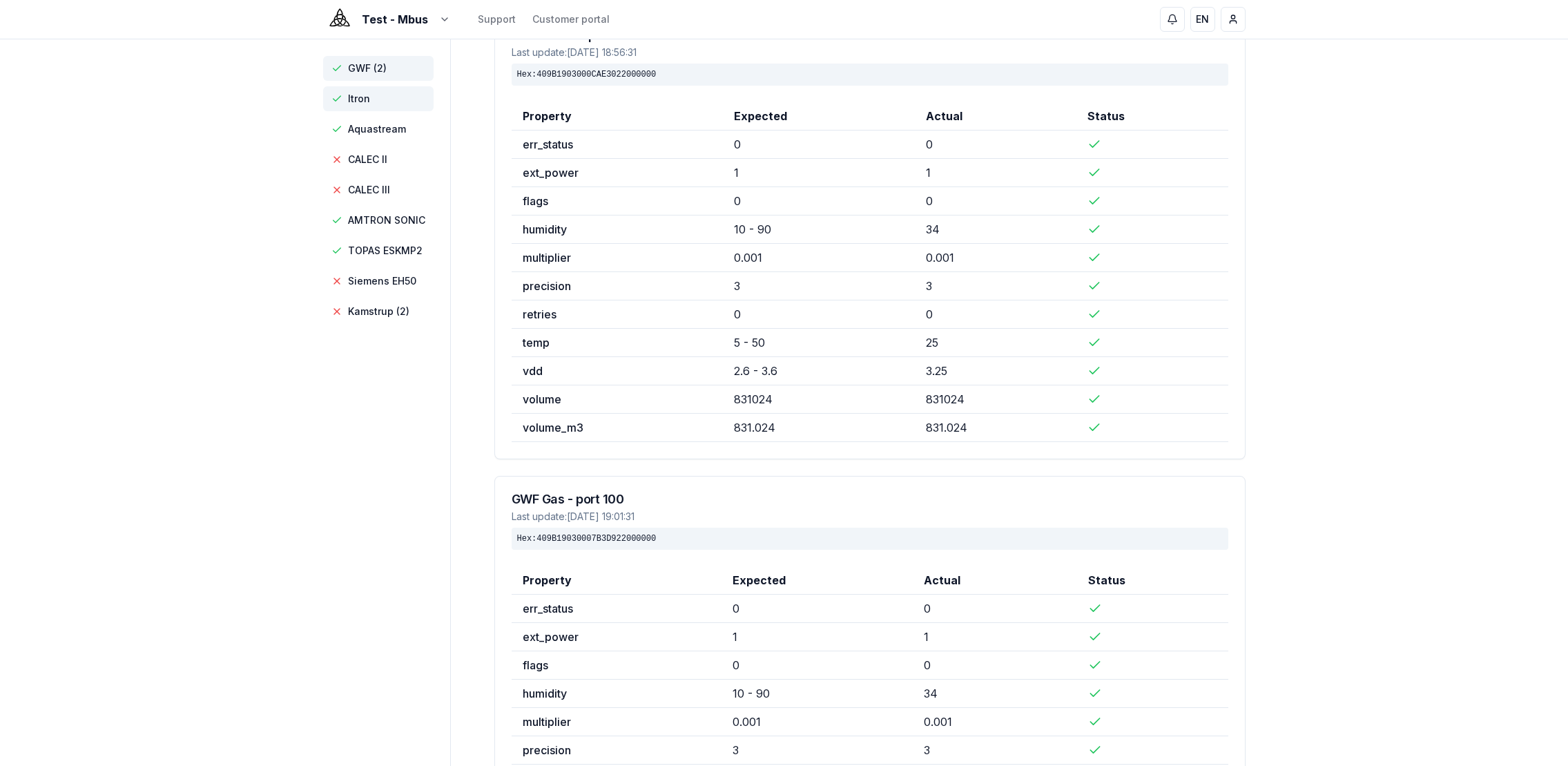
click at [355, 99] on span "Itron" at bounding box center [359, 99] width 22 height 14
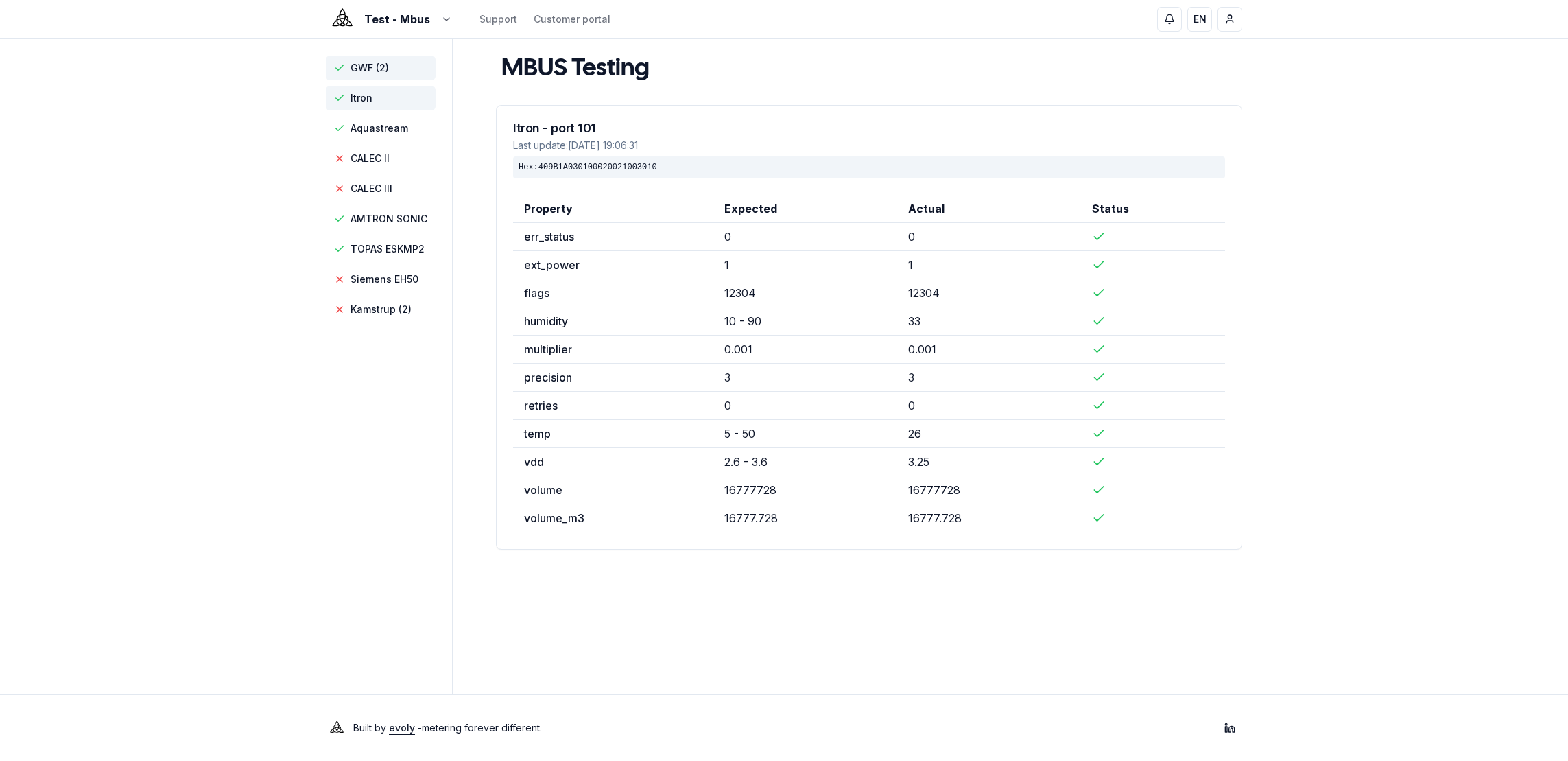
click at [363, 69] on span "GWF (2)" at bounding box center [370, 68] width 38 height 14
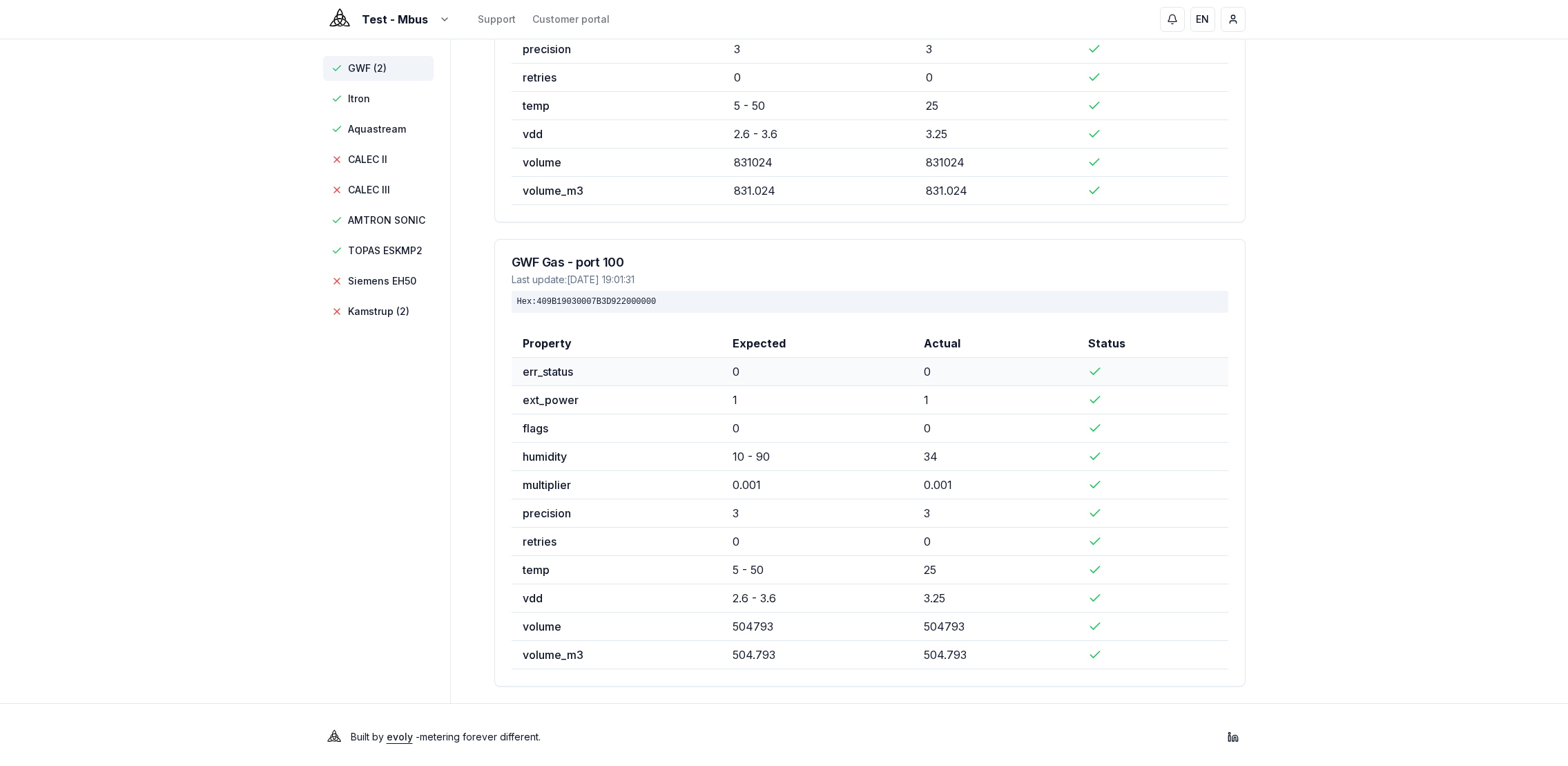
scroll to position [335, 0]
click at [362, 73] on span "GWF (2)" at bounding box center [367, 68] width 39 height 14
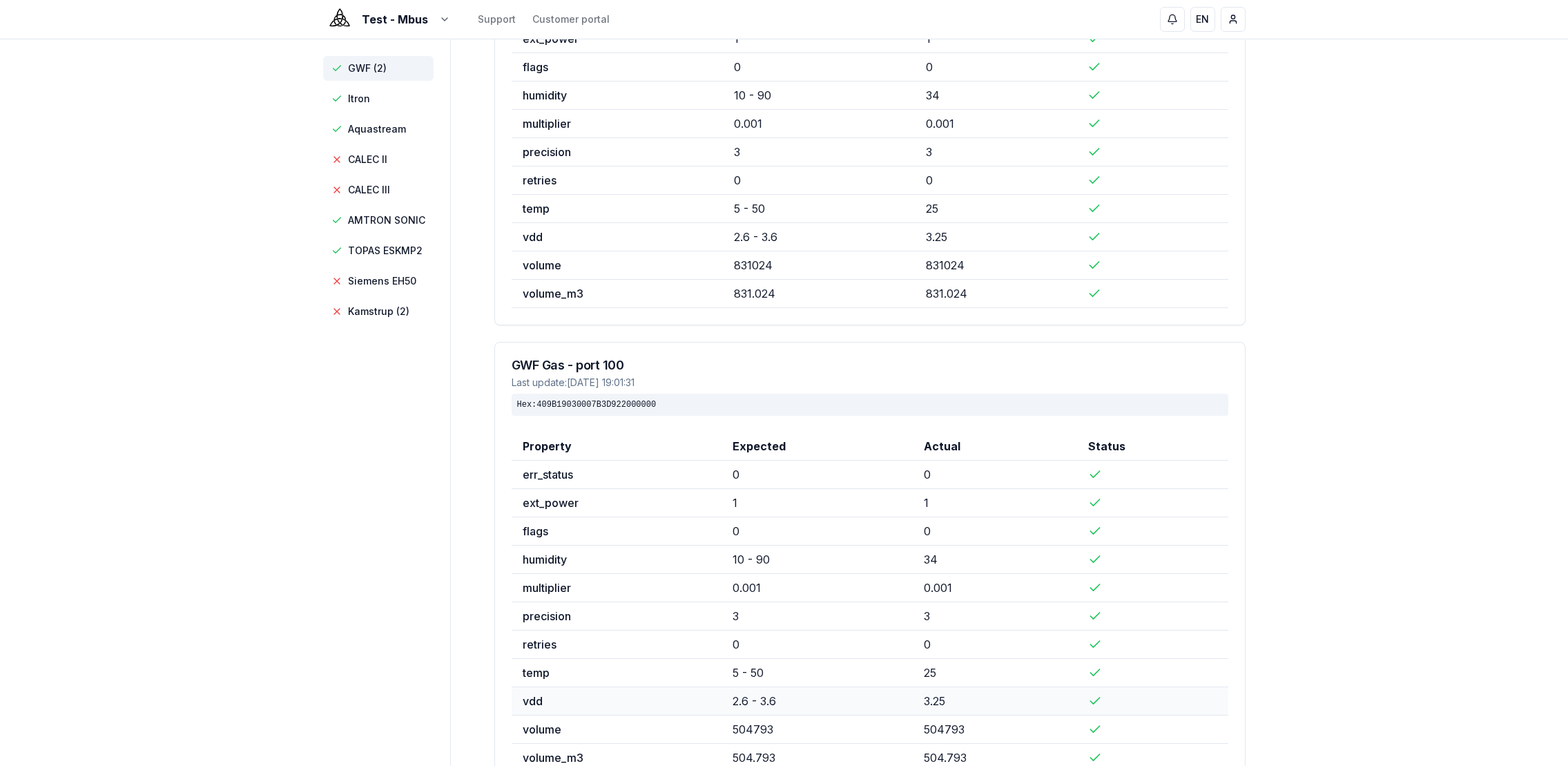
scroll to position [78, 0]
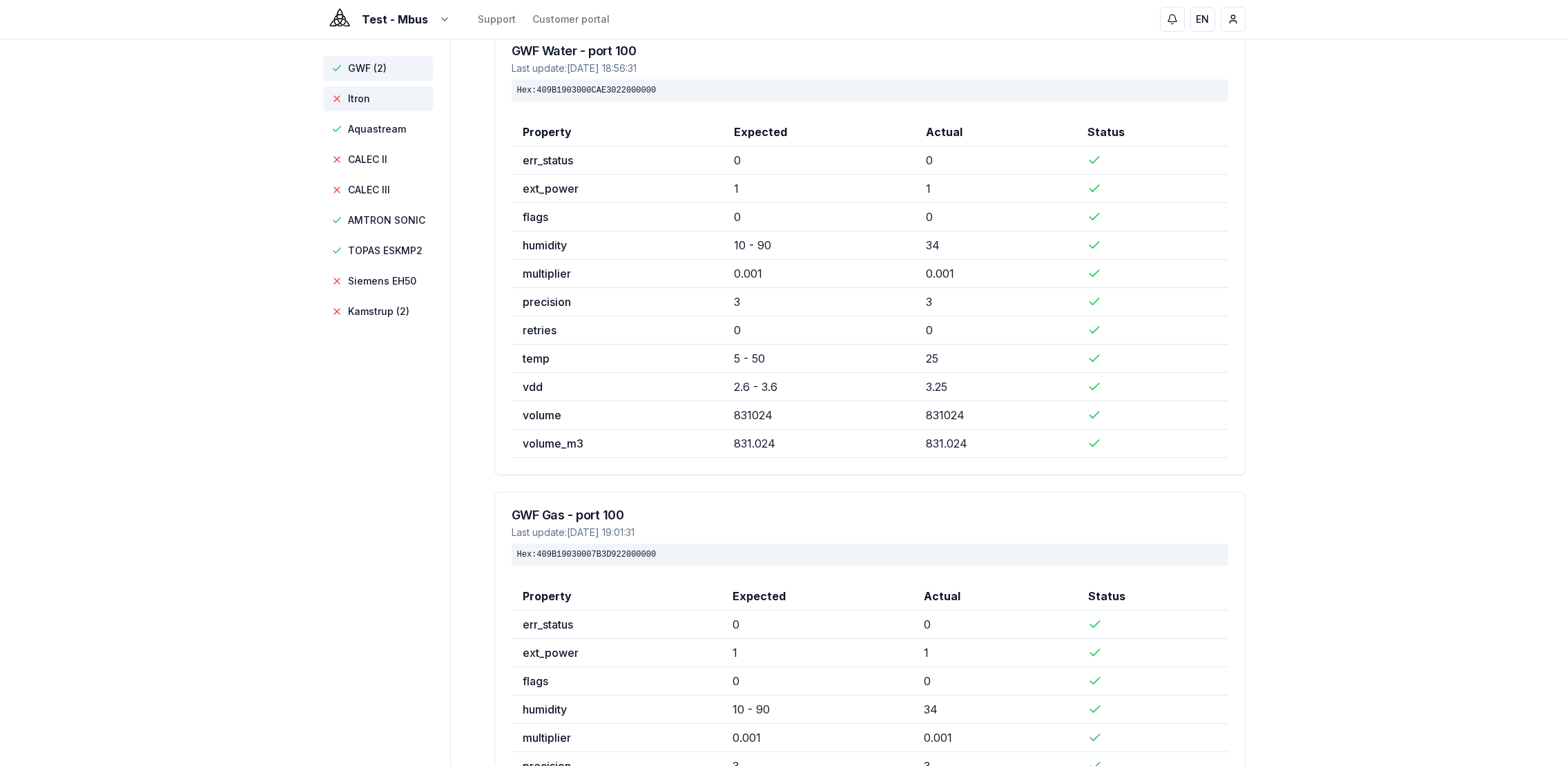
click at [362, 99] on span "Itron" at bounding box center [359, 99] width 22 height 14
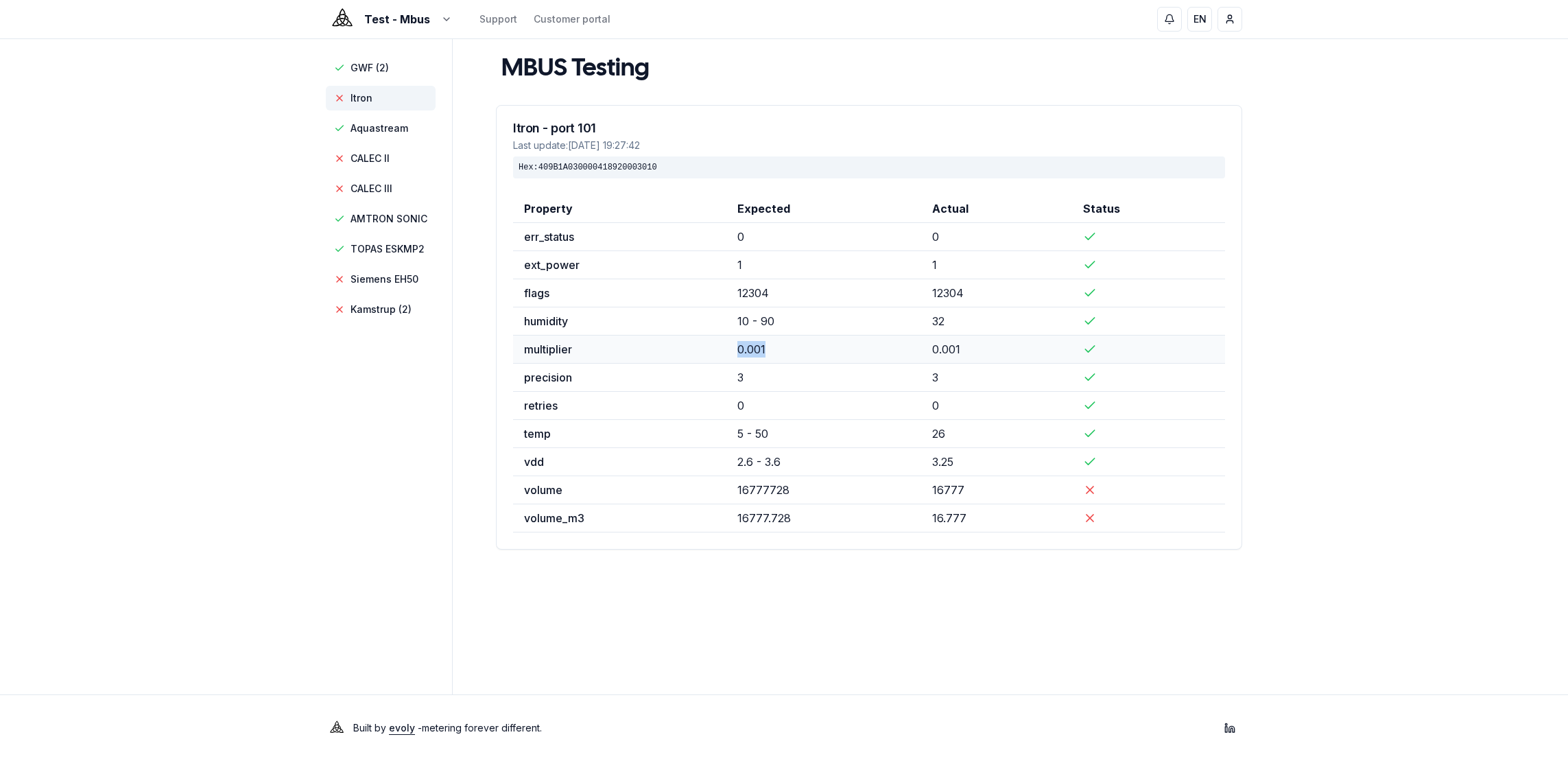
drag, startPoint x: 771, startPoint y: 349, endPoint x: 734, endPoint y: 347, distance: 37.1
click at [734, 347] on td "0.001" at bounding box center [824, 349] width 195 height 28
click at [376, 161] on span "CALEC II" at bounding box center [370, 158] width 39 height 14
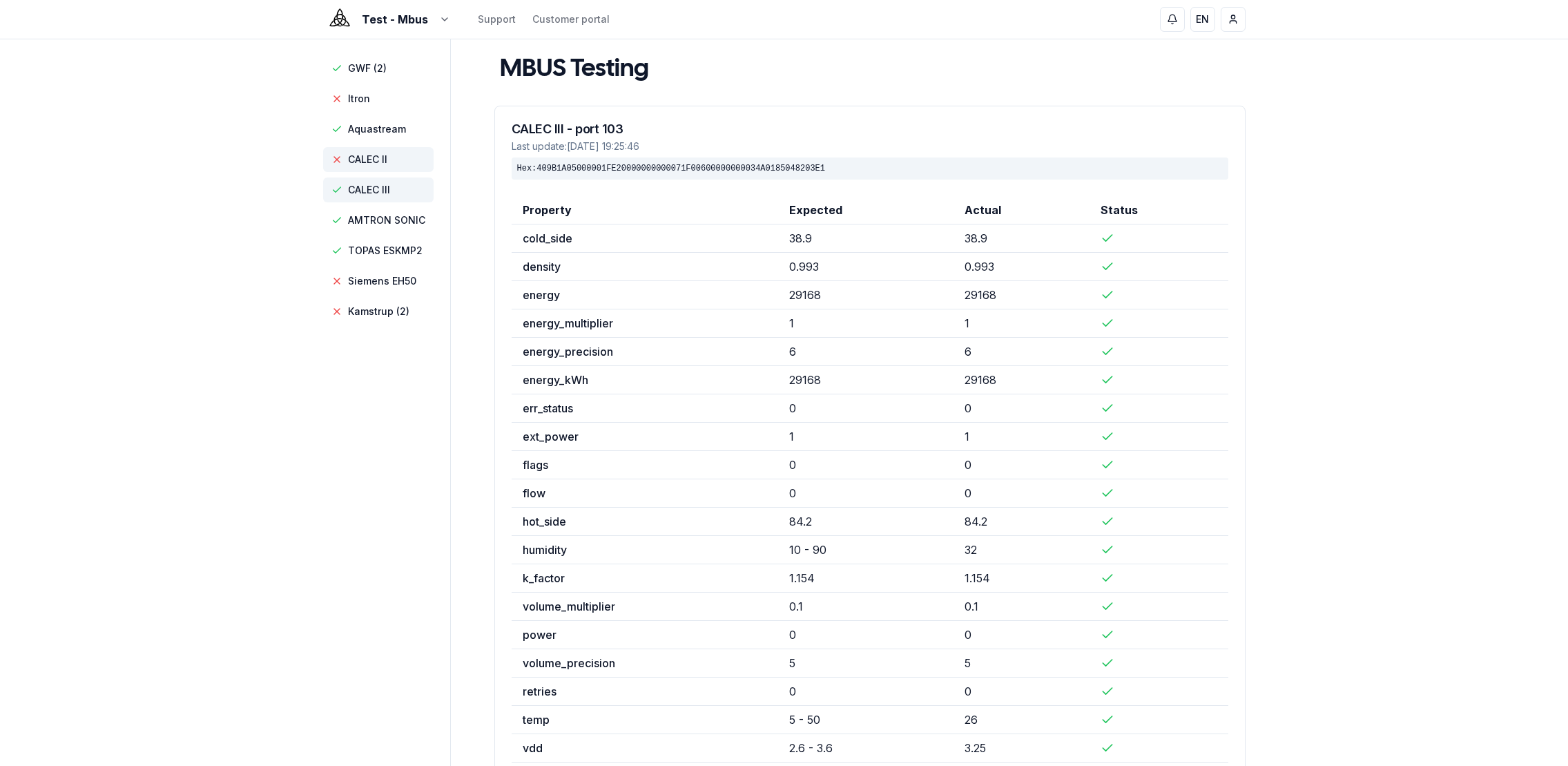
click at [376, 188] on span "CALEC III" at bounding box center [369, 189] width 42 height 14
click at [361, 513] on aside "GWF (2) Itron Aquastream CALEC II CALEC III AMTRON SONIC TOPAS ESKMP2 Siemens E…" at bounding box center [386, 447] width 128 height 814
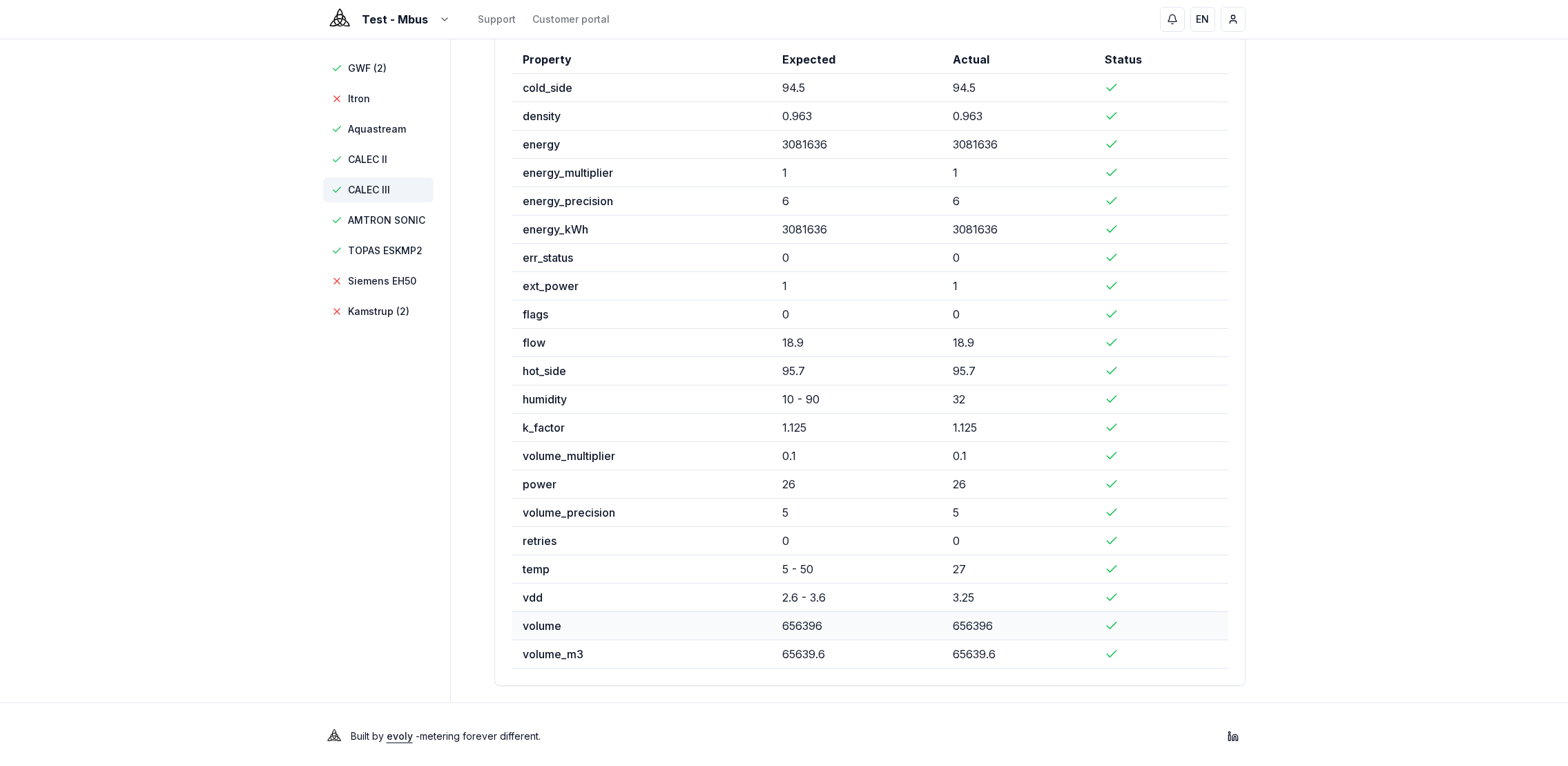
scroll to position [154, 0]
click at [369, 283] on span "Siemens EH50" at bounding box center [382, 281] width 68 height 14
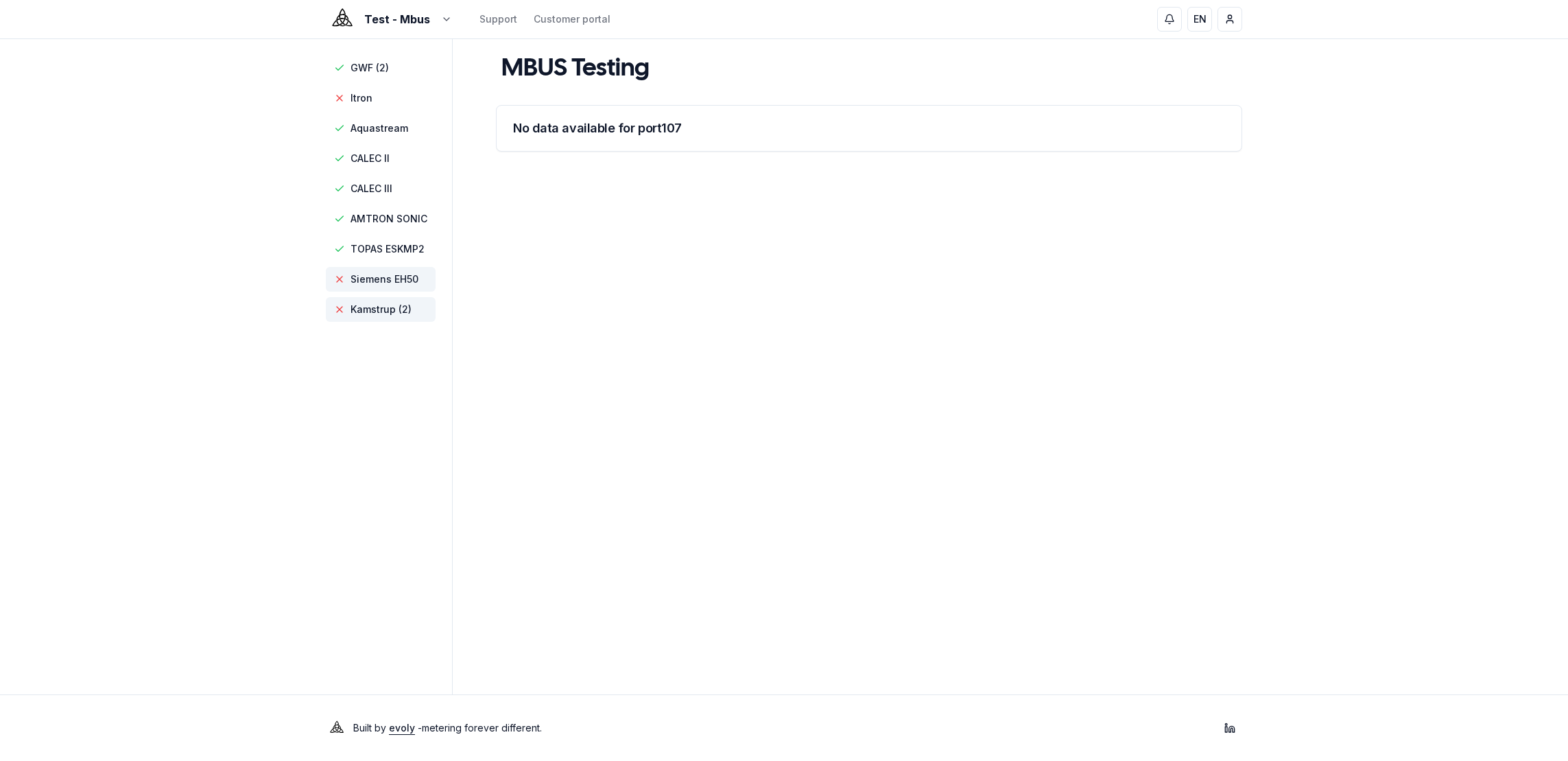
click at [375, 309] on span "Kamstrup (2)" at bounding box center [381, 309] width 61 height 14
click at [379, 237] on span "TOPAS ESKMP2" at bounding box center [381, 248] width 110 height 25
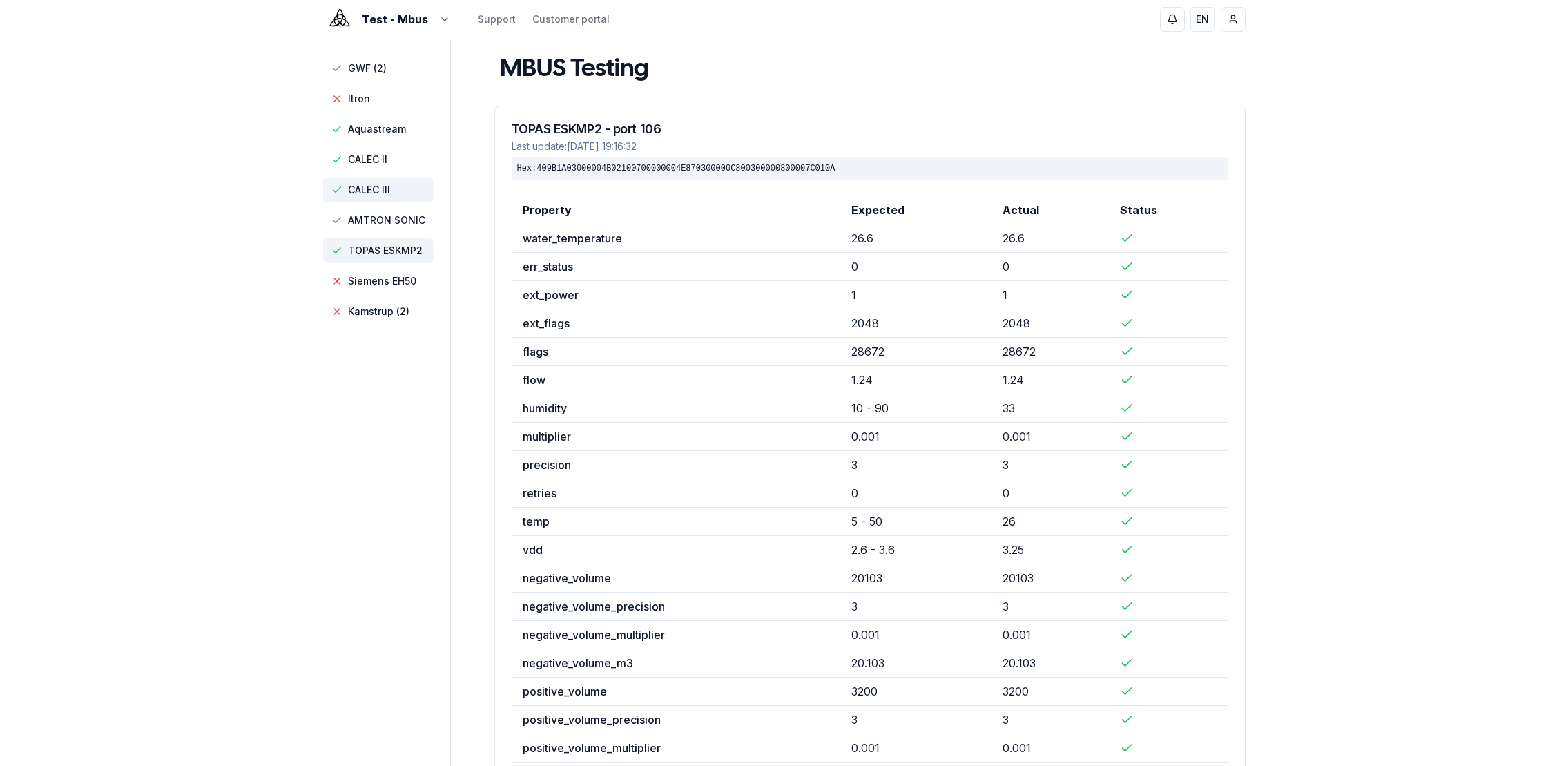
click at [356, 191] on span "CALEC III" at bounding box center [369, 189] width 42 height 14
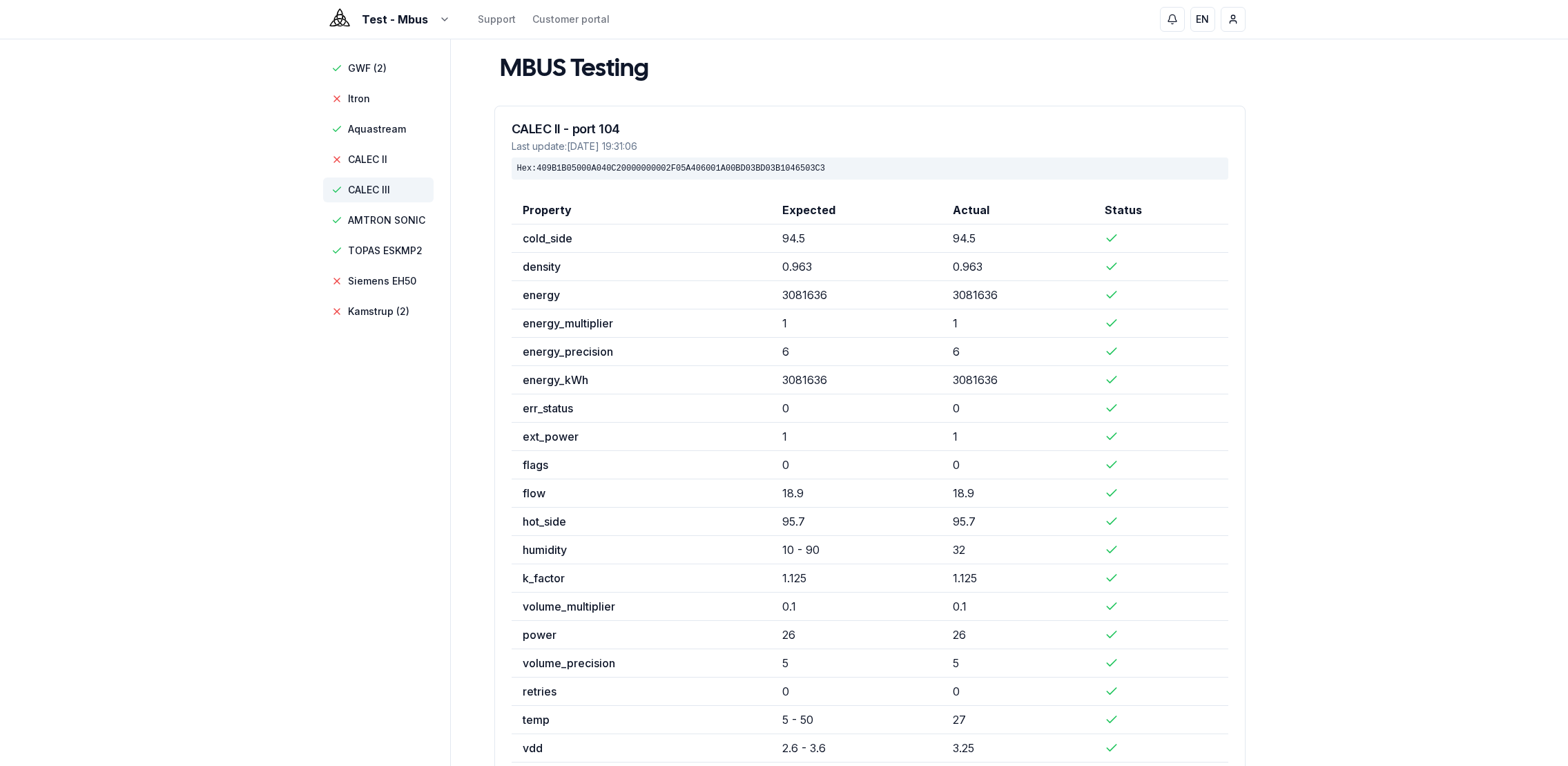
click at [367, 189] on span "CALEC III" at bounding box center [369, 189] width 42 height 14
click at [358, 152] on span "CALEC II" at bounding box center [367, 159] width 40 height 14
click at [370, 194] on span "CALEC III" at bounding box center [369, 189] width 42 height 14
click at [369, 158] on span "CALEC II" at bounding box center [367, 159] width 40 height 14
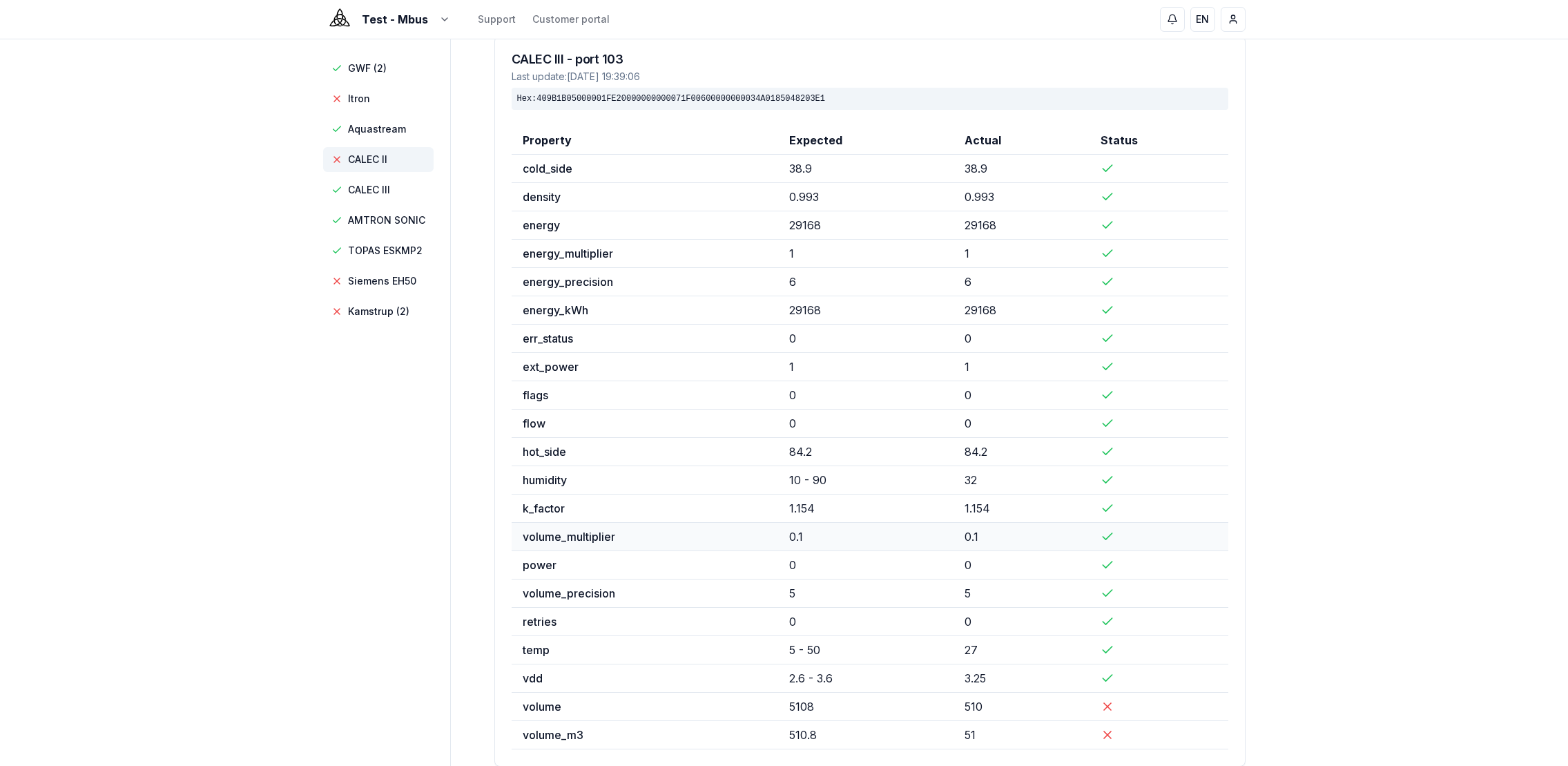
scroll to position [154, 0]
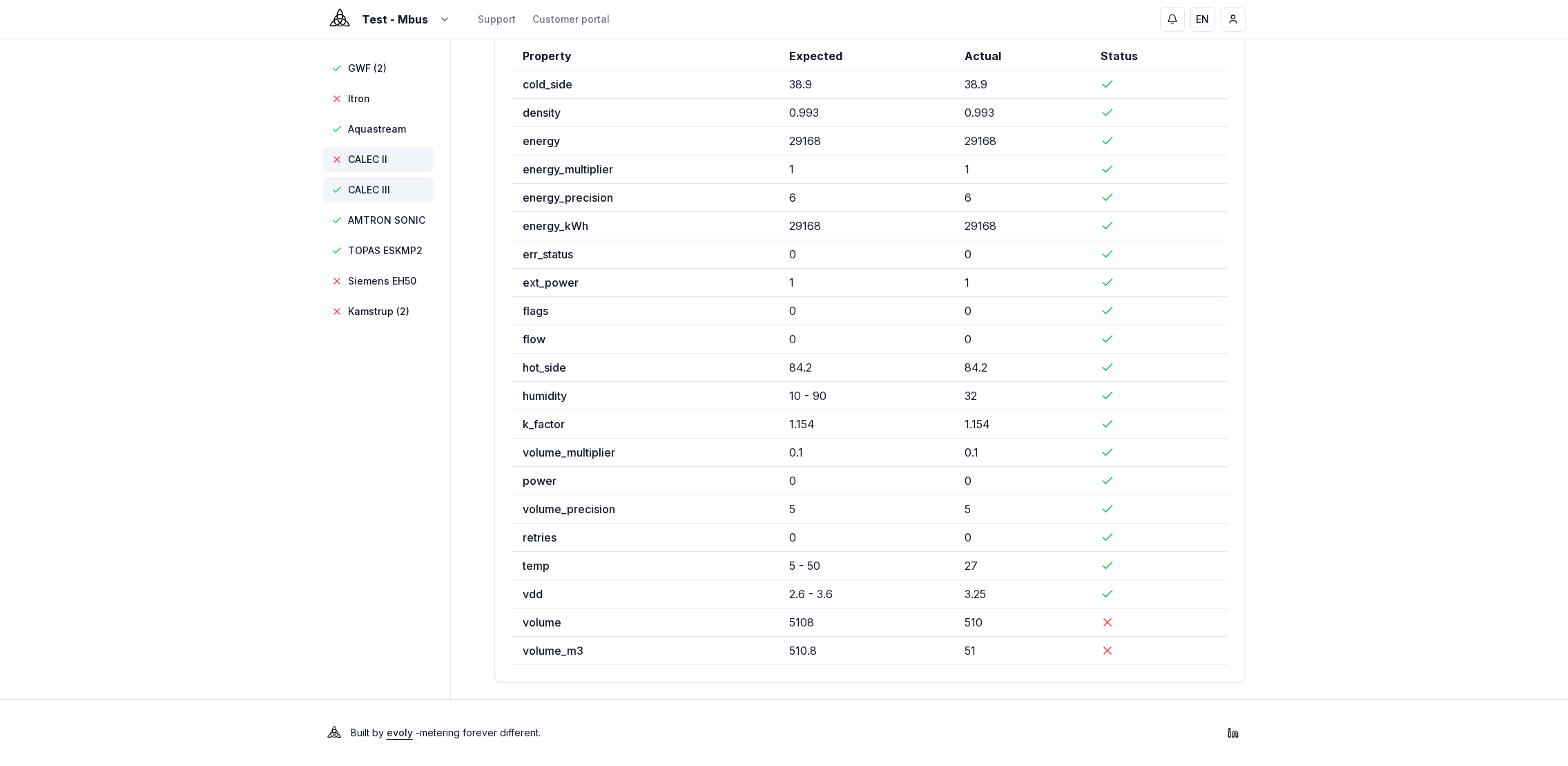
click at [389, 196] on span "CALEC III" at bounding box center [369, 189] width 42 height 14
click at [365, 69] on span "GWF (2)" at bounding box center [367, 68] width 39 height 14
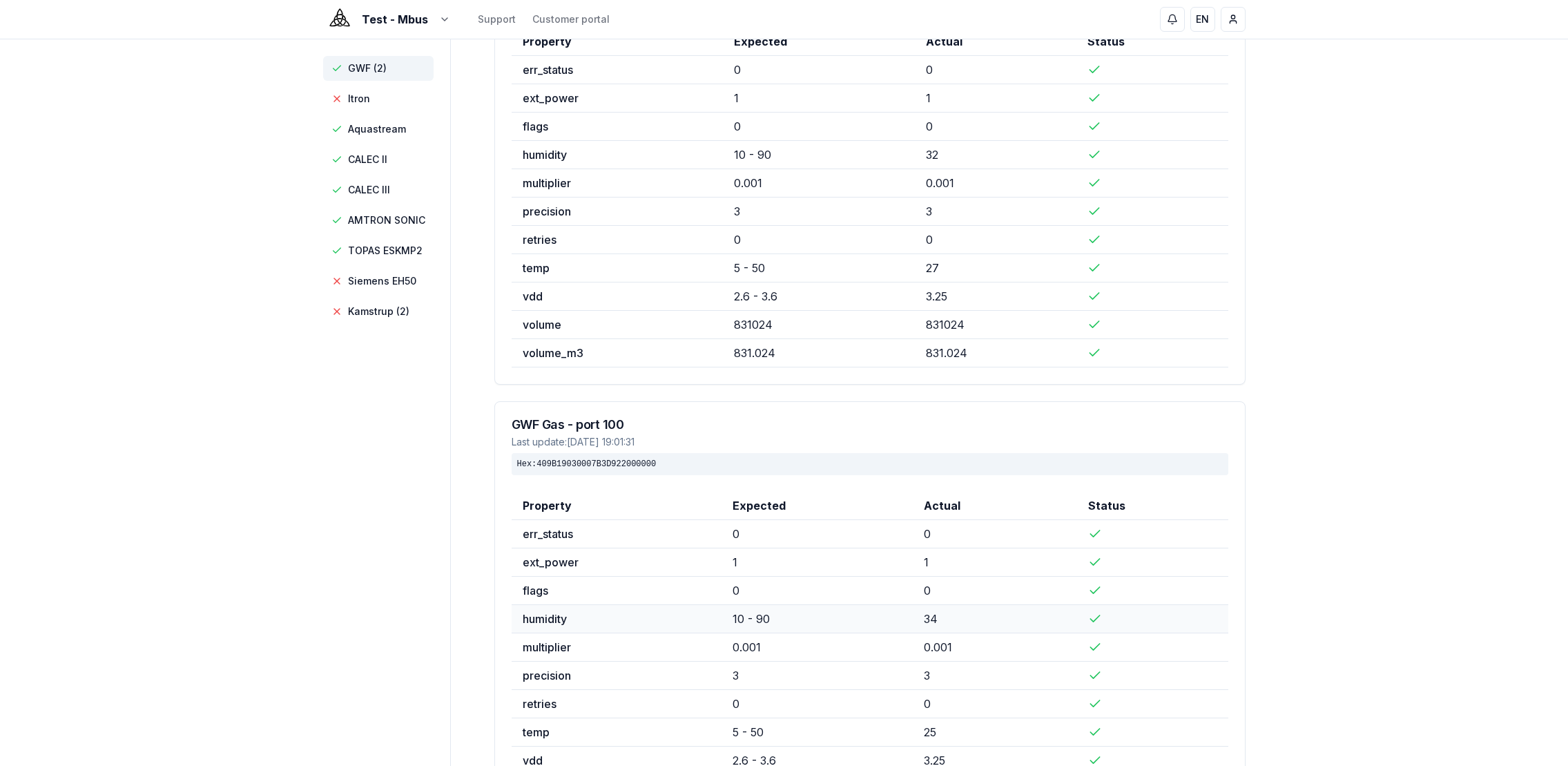
scroll to position [13, 0]
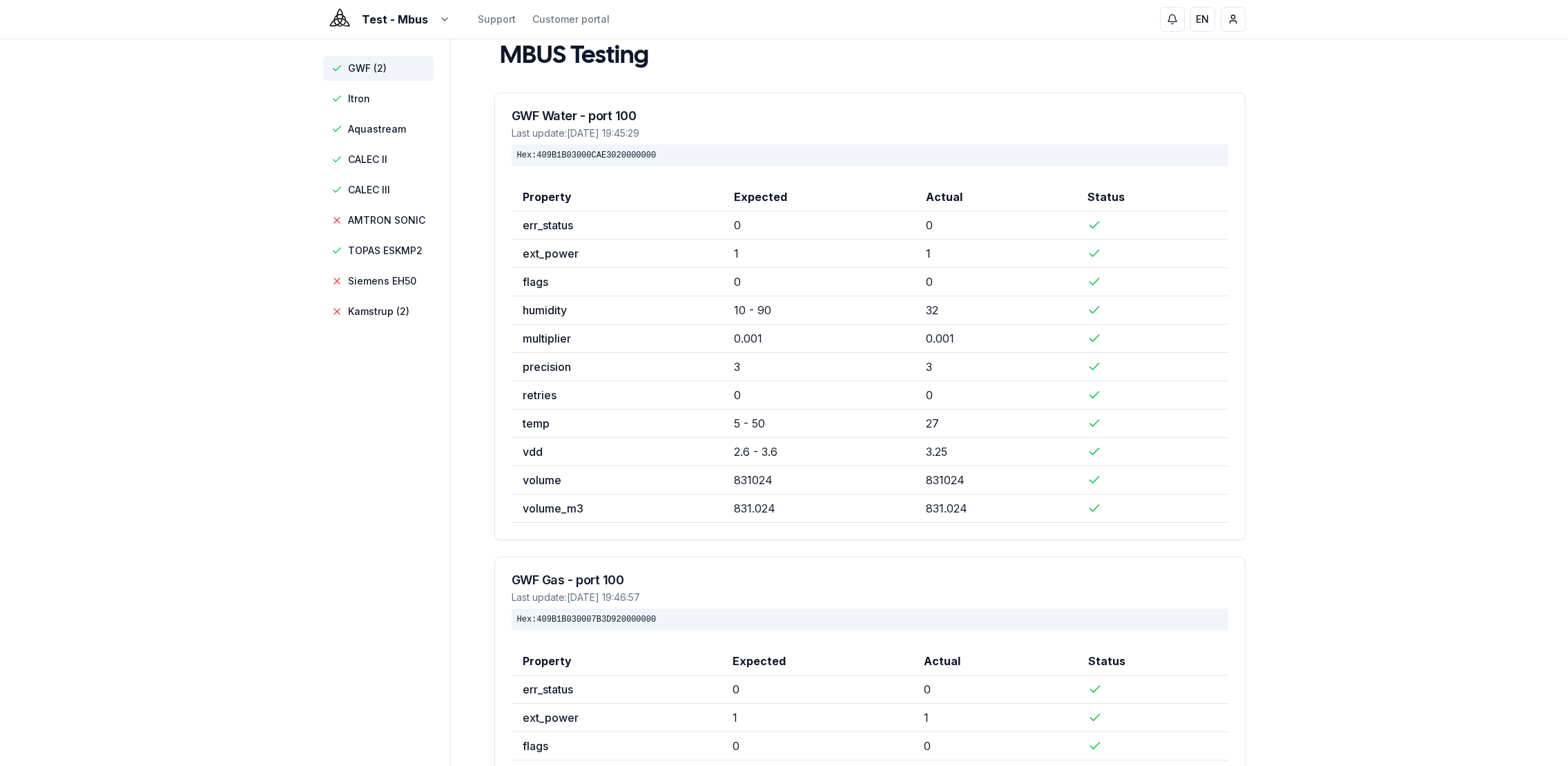
click at [371, 449] on aside "GWF (2) Itron Aquastream CALEC II CALEC III AMTRON SONIC TOPAS ESKMP2 Siemens E…" at bounding box center [386, 523] width 128 height 995
click at [350, 62] on span "GWF (2)" at bounding box center [367, 68] width 39 height 14
click at [366, 98] on span "Itron" at bounding box center [359, 99] width 22 height 14
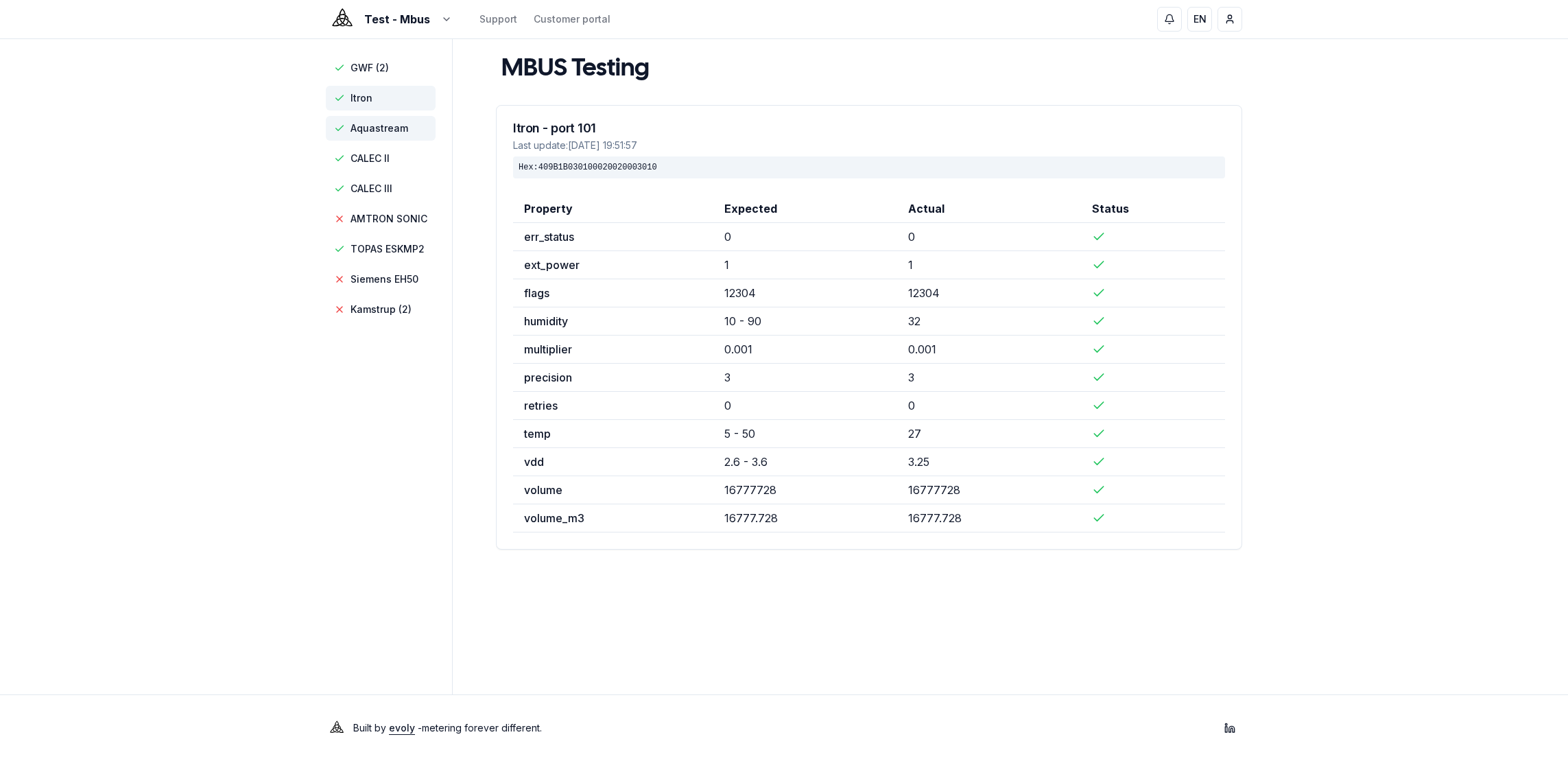
click at [371, 130] on span "Aquastream" at bounding box center [379, 128] width 58 height 14
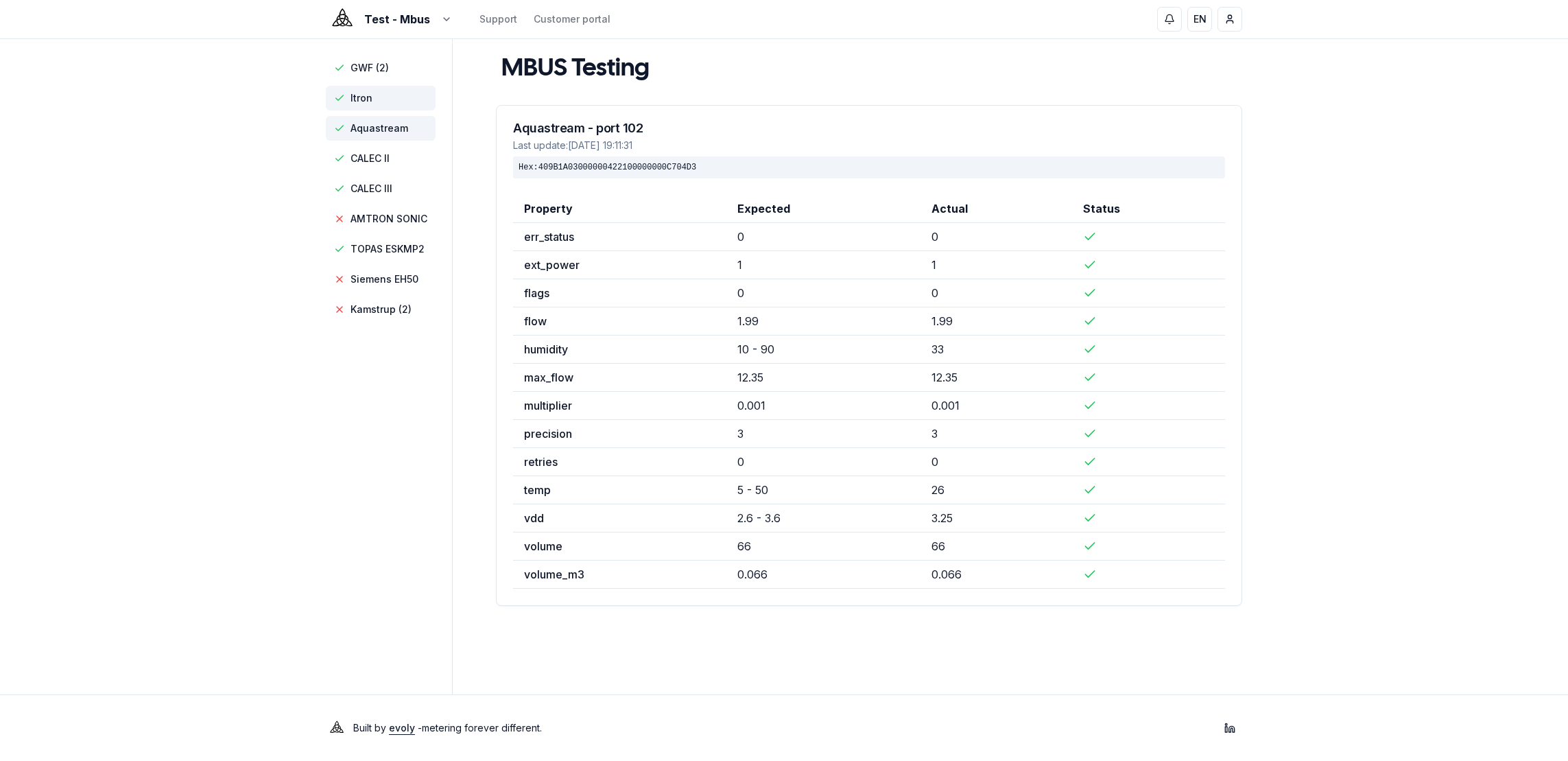
click at [368, 99] on span "Itron" at bounding box center [362, 98] width 22 height 14
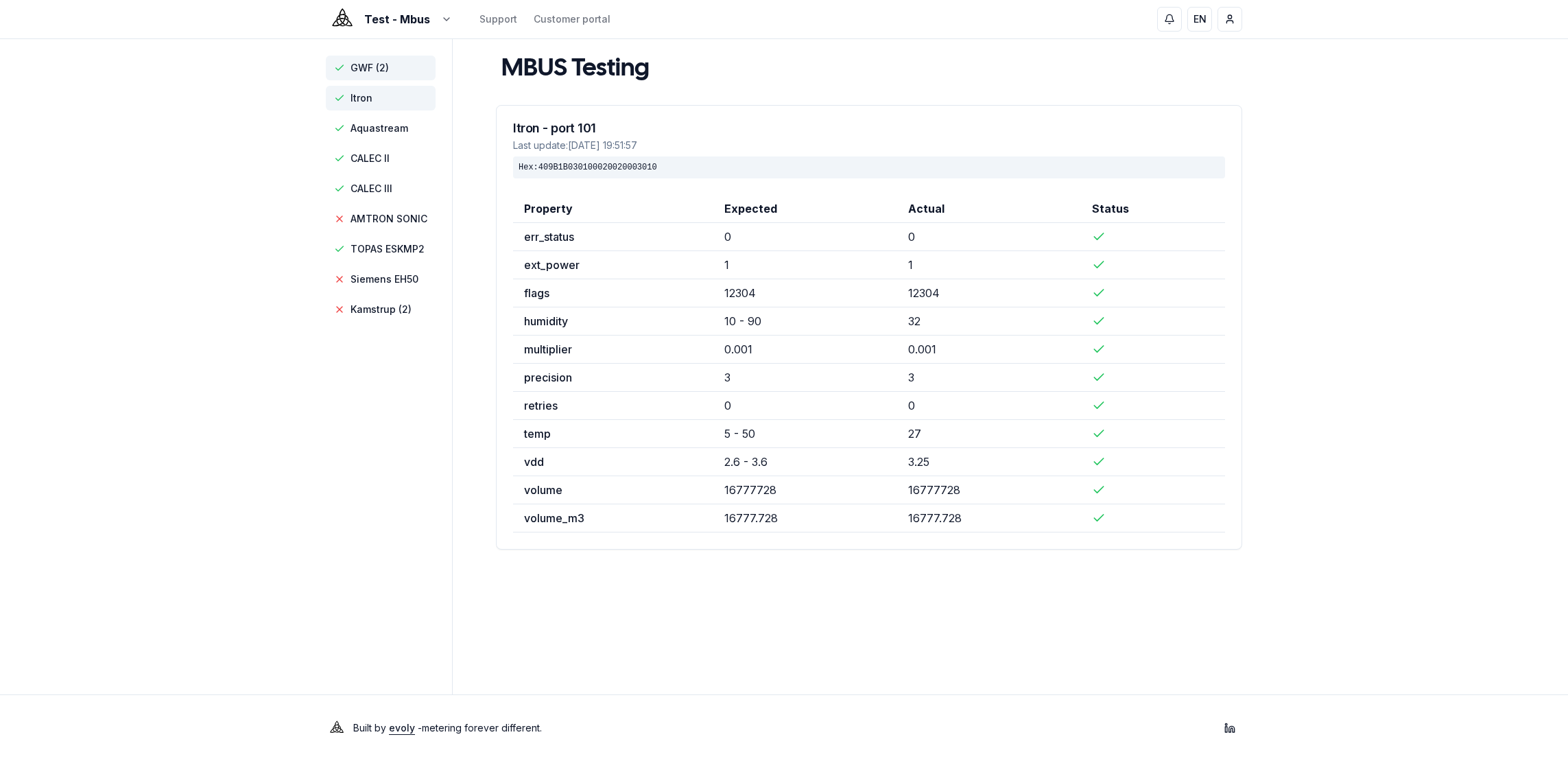
click at [367, 72] on span "GWF (2)" at bounding box center [370, 68] width 38 height 14
